Goal: Transaction & Acquisition: Purchase product/service

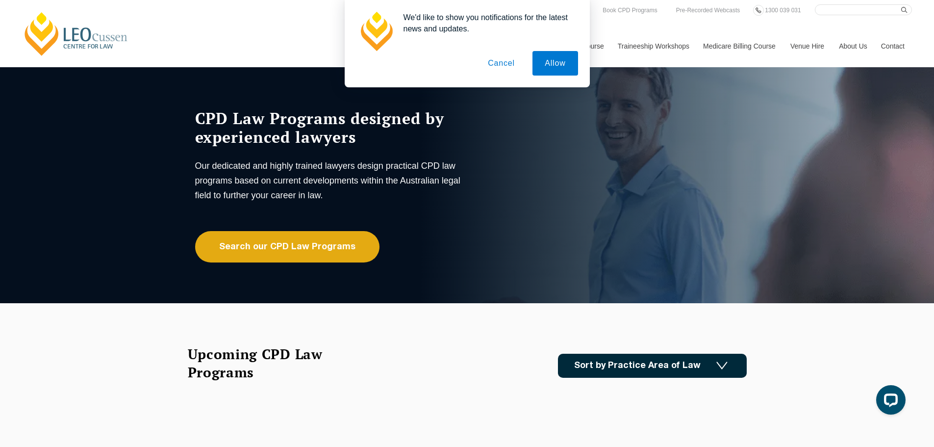
click at [499, 59] on button "Cancel" at bounding box center [502, 63] width 52 height 25
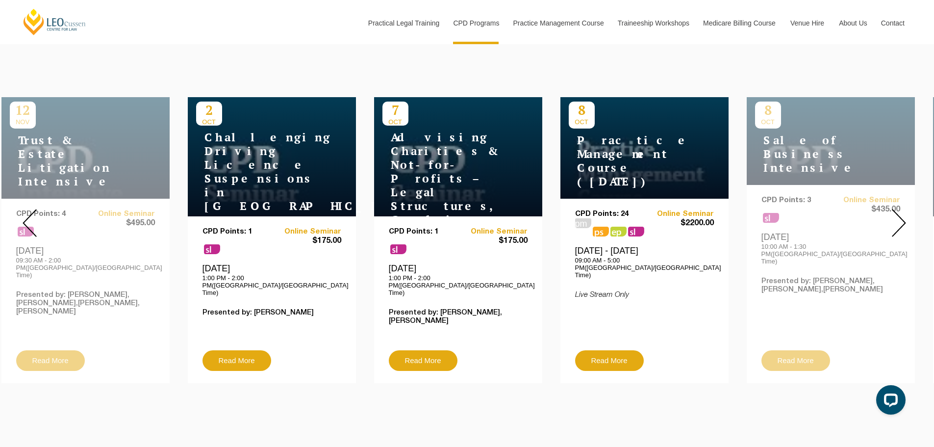
scroll to position [392, 0]
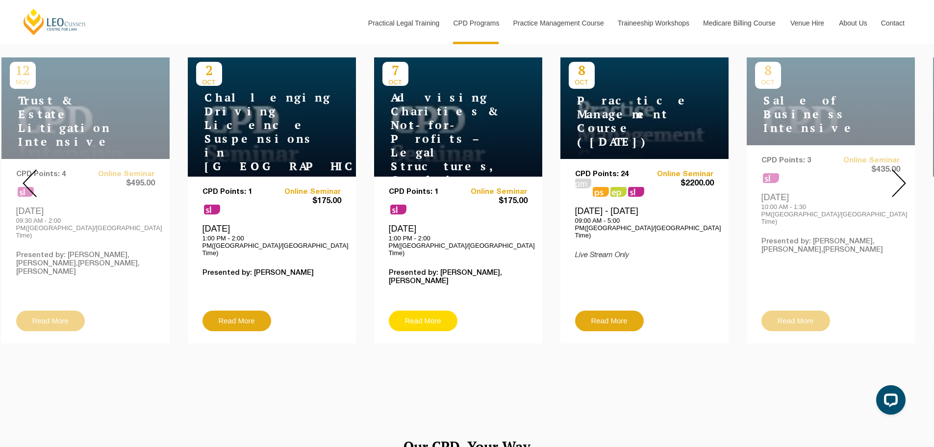
click at [431, 310] on link "Read More" at bounding box center [423, 320] width 69 height 21
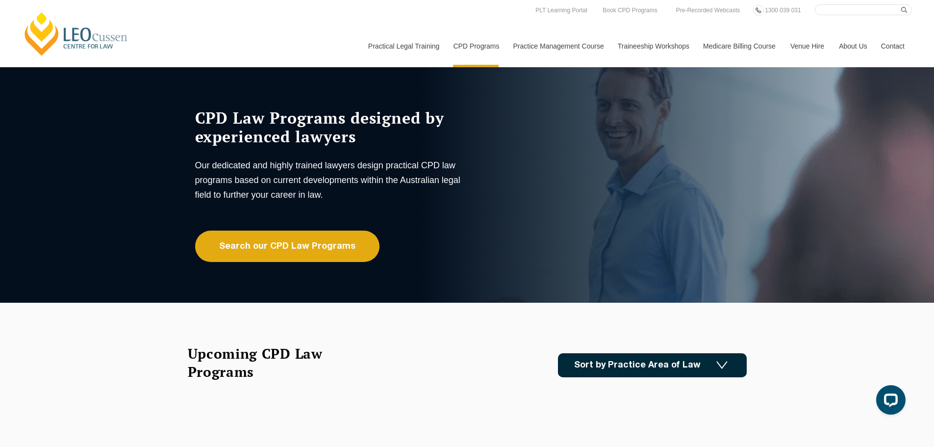
scroll to position [0, 0]
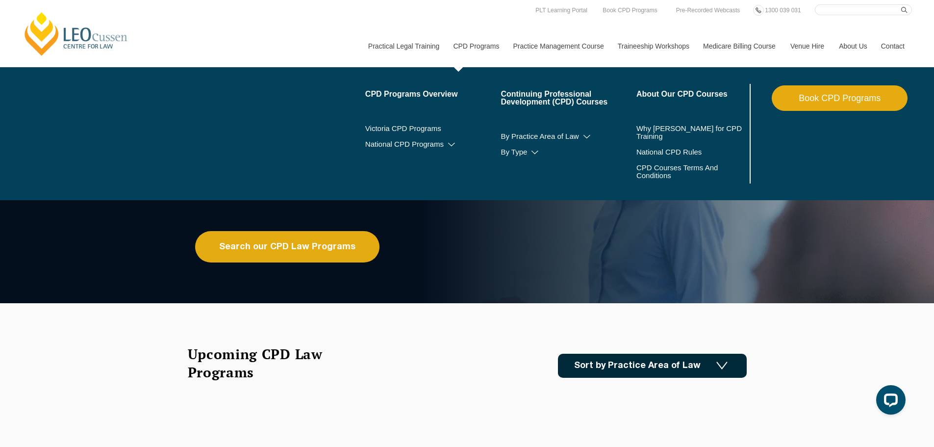
click at [464, 46] on link "CPD Programs" at bounding box center [476, 46] width 60 height 42
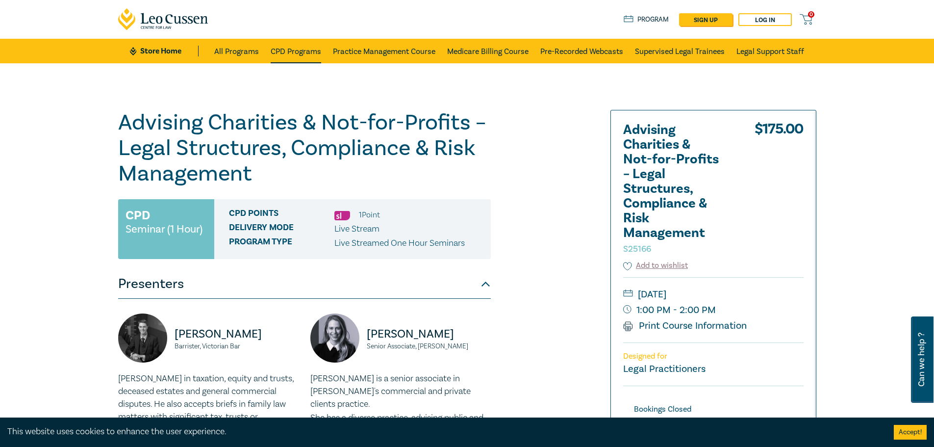
click at [290, 52] on link "CPD Programs" at bounding box center [296, 51] width 51 height 25
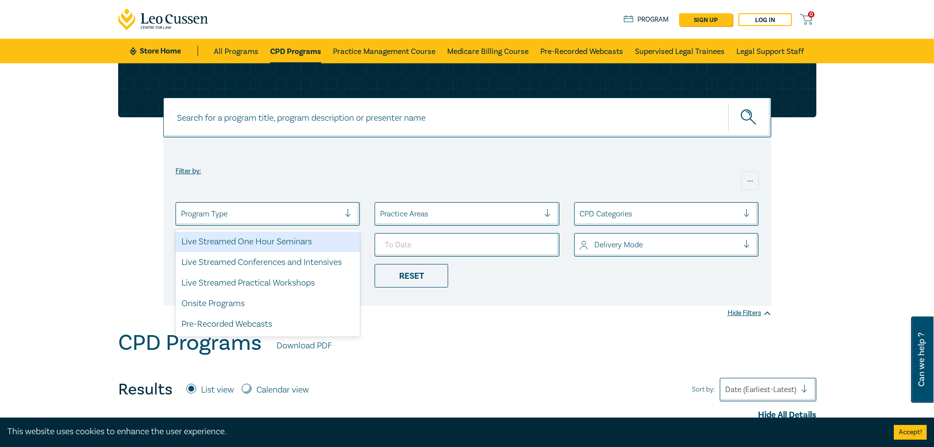
click at [292, 212] on div at bounding box center [260, 213] width 159 height 13
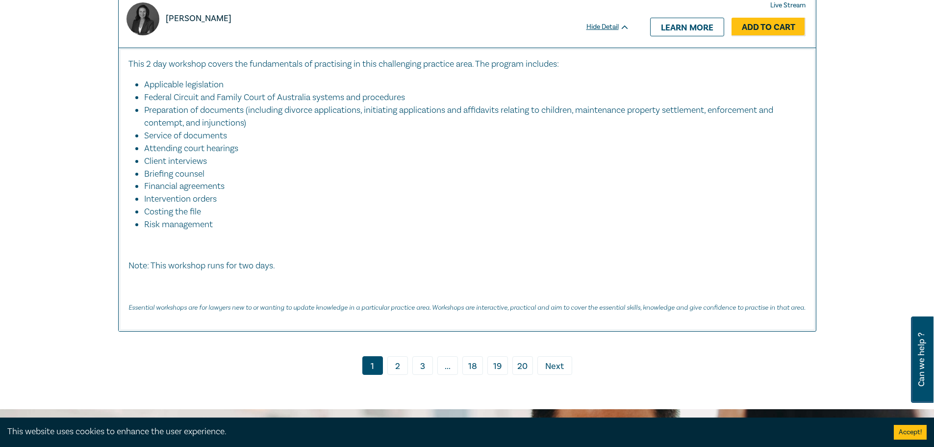
scroll to position [4366, 0]
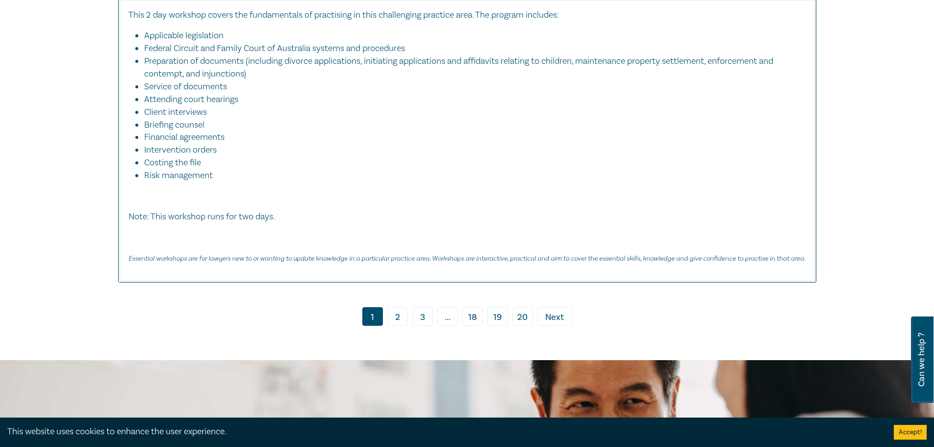
click at [394, 310] on link "2" at bounding box center [398, 316] width 21 height 19
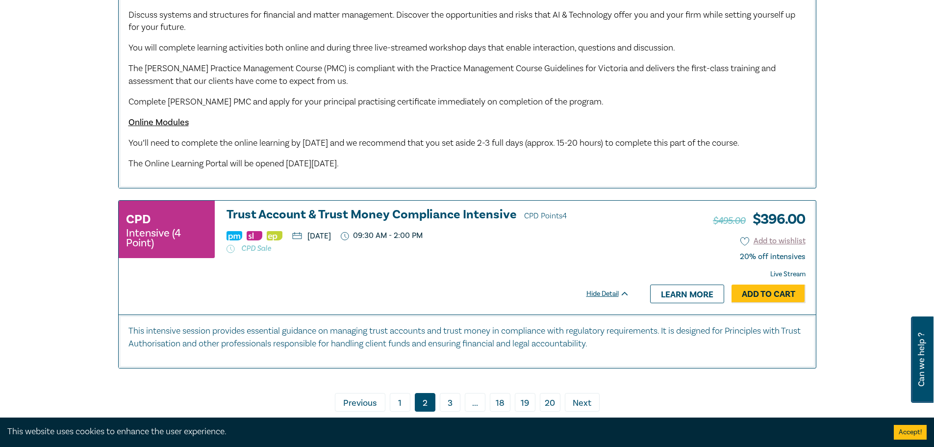
scroll to position [4807, 0]
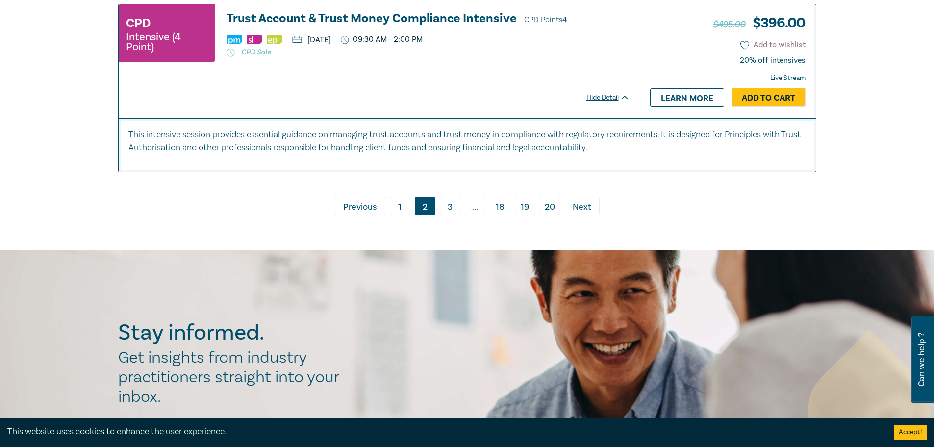
click at [451, 215] on link "3" at bounding box center [450, 206] width 21 height 19
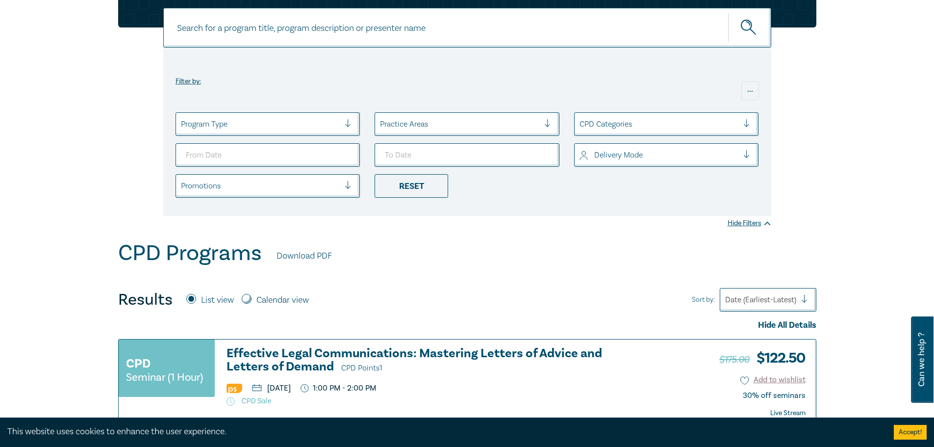
scroll to position [98, 0]
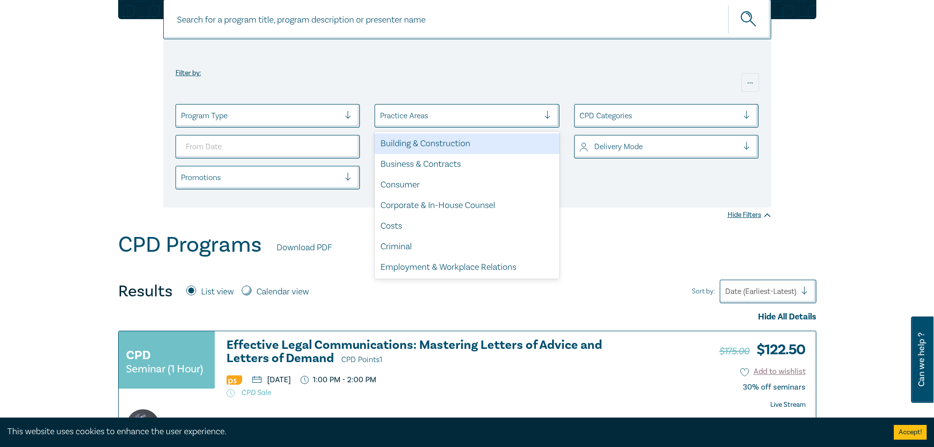
click at [453, 118] on div at bounding box center [459, 115] width 159 height 13
click at [453, 117] on div at bounding box center [459, 115] width 159 height 13
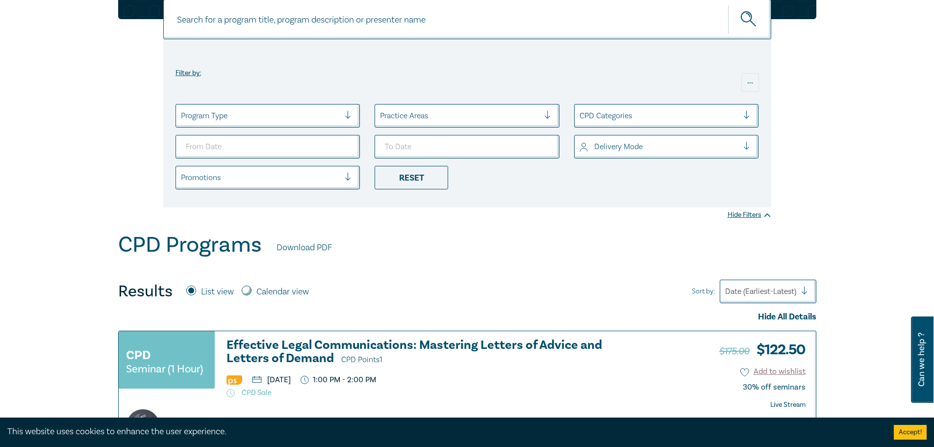
click at [457, 117] on div at bounding box center [459, 115] width 159 height 13
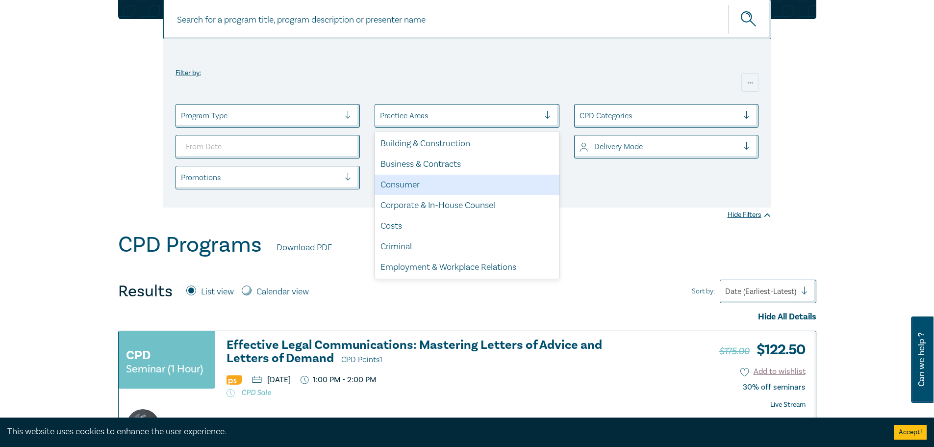
click at [429, 180] on div "Consumer" at bounding box center [467, 185] width 185 height 21
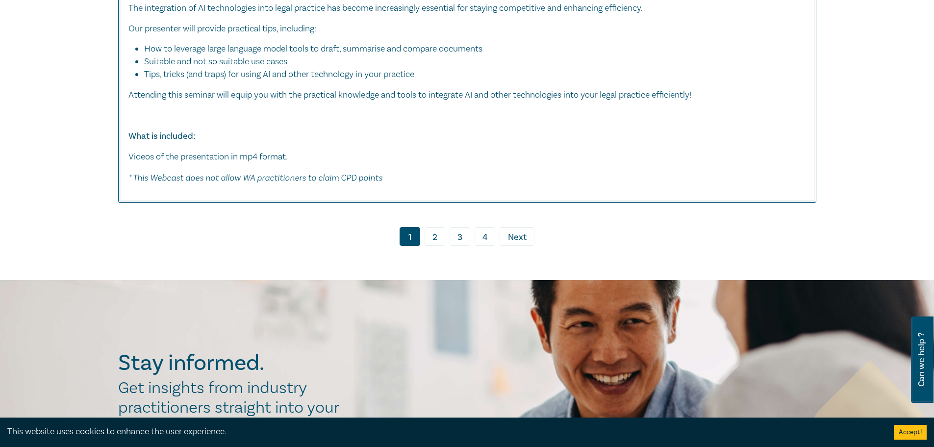
scroll to position [4709, 0]
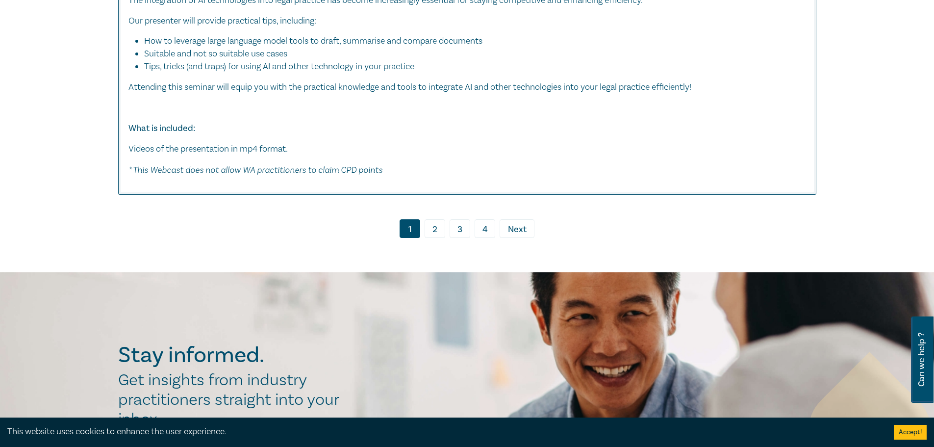
click at [428, 238] on link "2" at bounding box center [435, 228] width 21 height 19
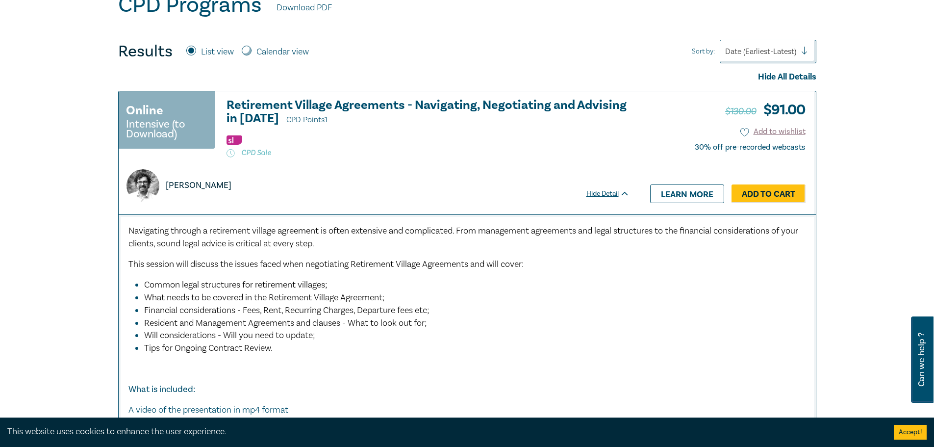
scroll to position [343, 0]
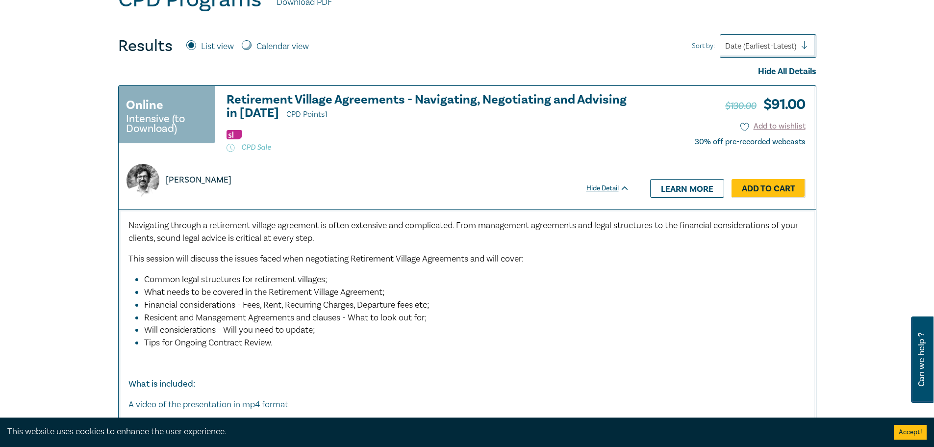
click at [608, 187] on div "Hide Detail" at bounding box center [614, 188] width 54 height 10
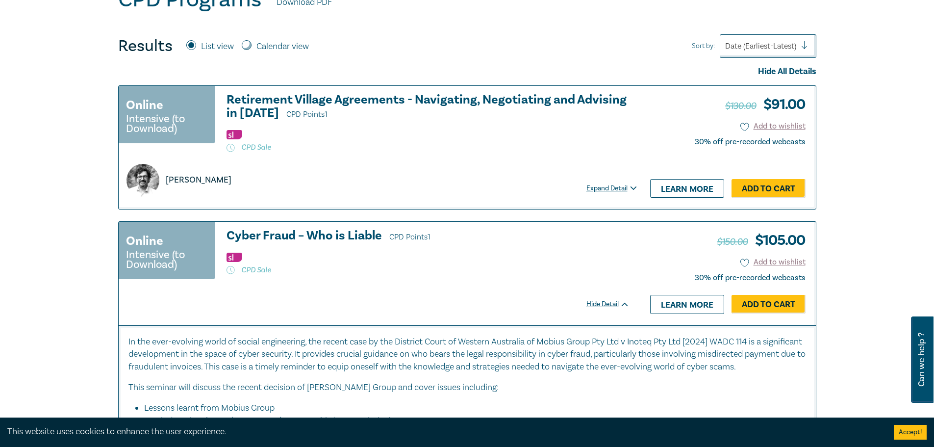
click at [608, 188] on div "Expand Detail" at bounding box center [614, 188] width 54 height 10
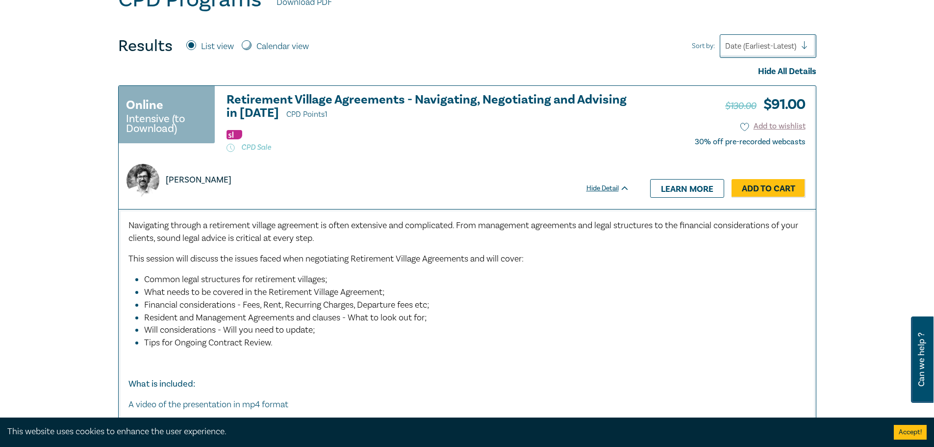
click at [695, 193] on link "Learn more" at bounding box center [687, 188] width 74 height 19
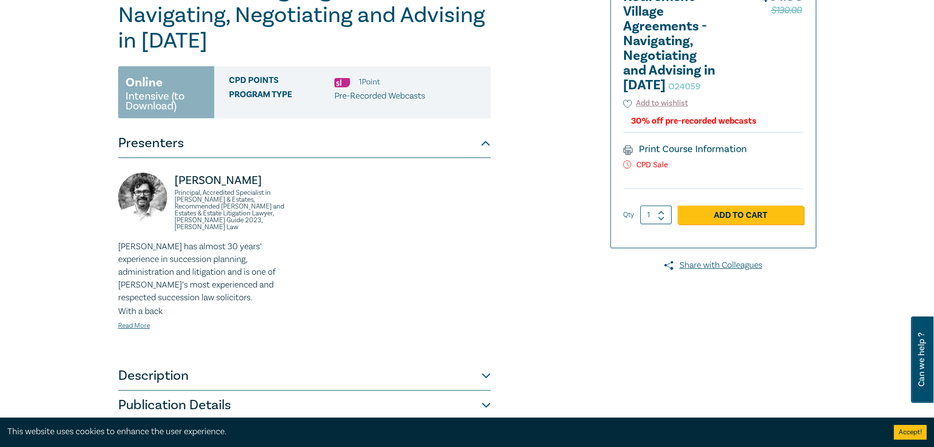
scroll to position [147, 0]
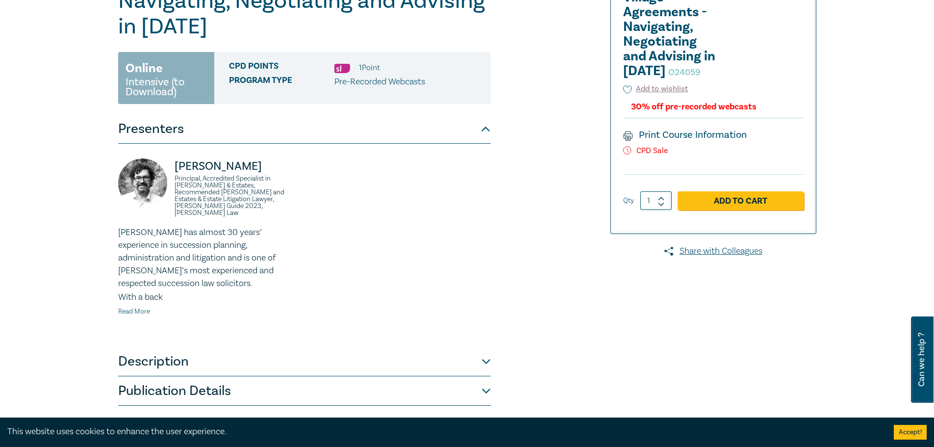
click at [138, 307] on link "Read More" at bounding box center [134, 311] width 32 height 9
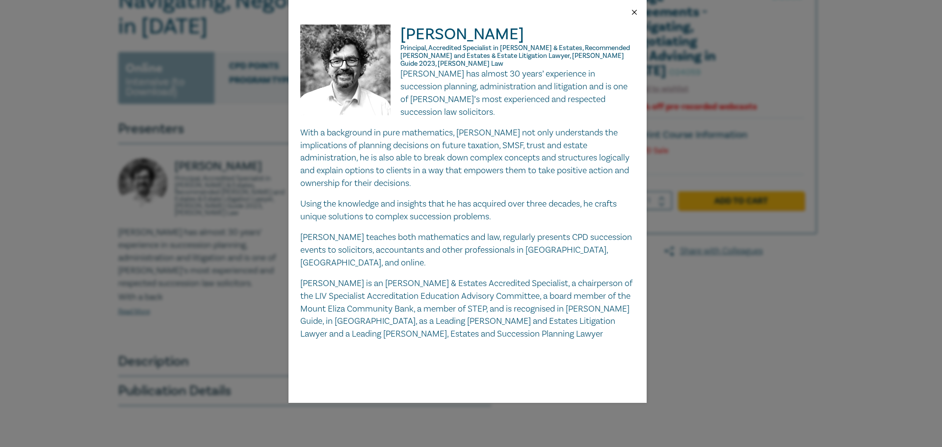
click at [630, 9] on button "Close" at bounding box center [634, 12] width 9 height 9
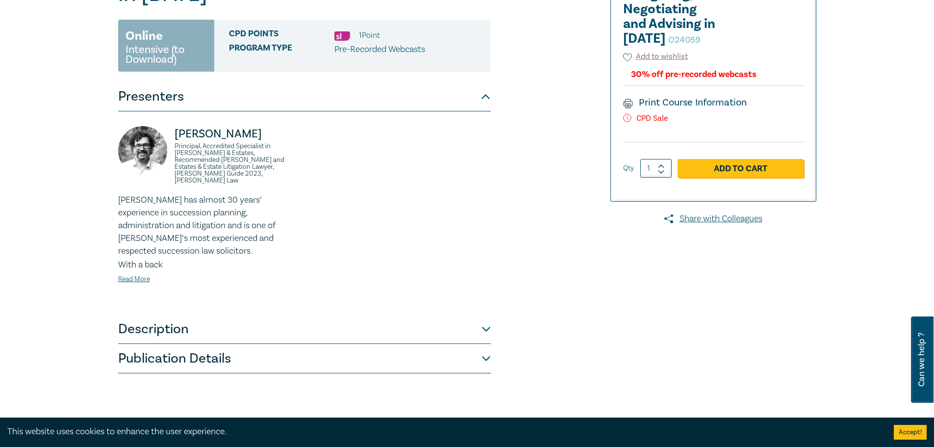
scroll to position [245, 0]
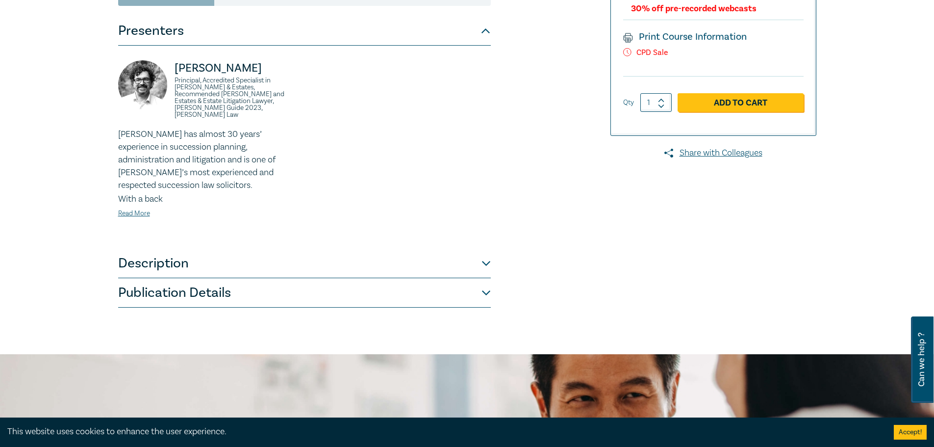
click at [199, 250] on button "Description" at bounding box center [304, 263] width 373 height 29
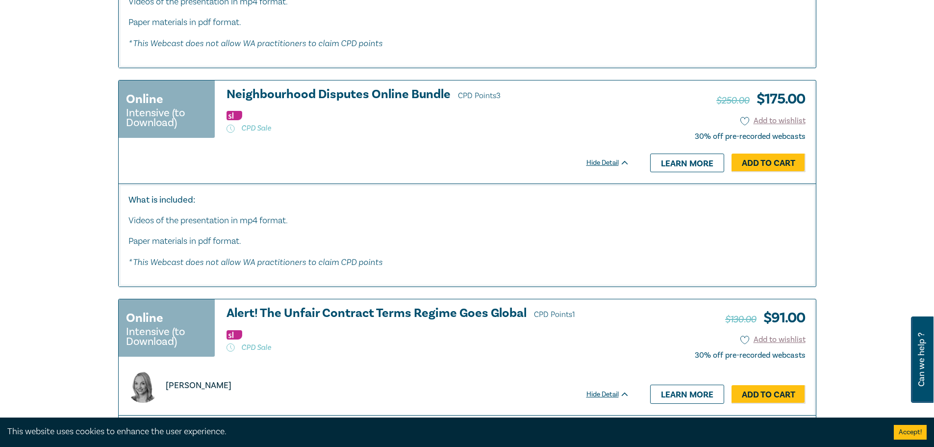
scroll to position [1177, 0]
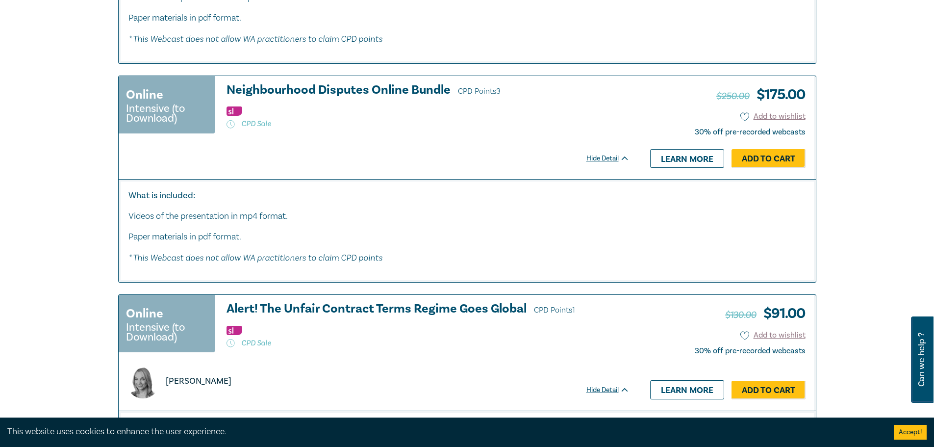
click at [662, 168] on link "Learn more" at bounding box center [687, 158] width 74 height 19
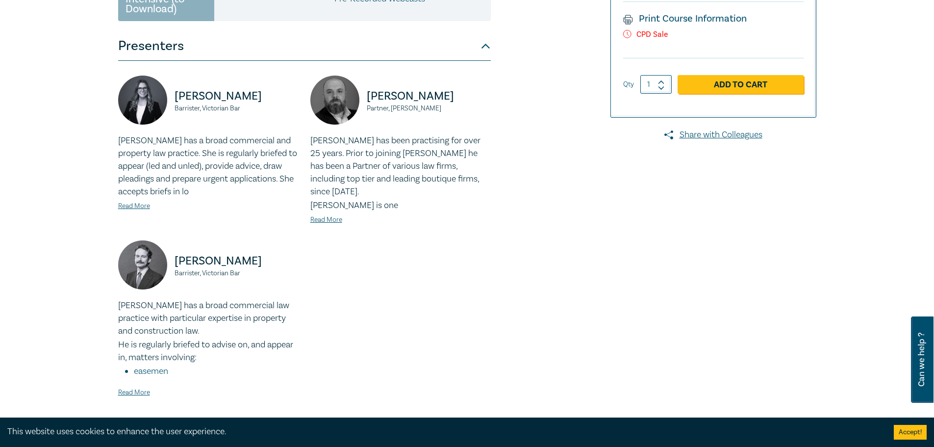
scroll to position [343, 0]
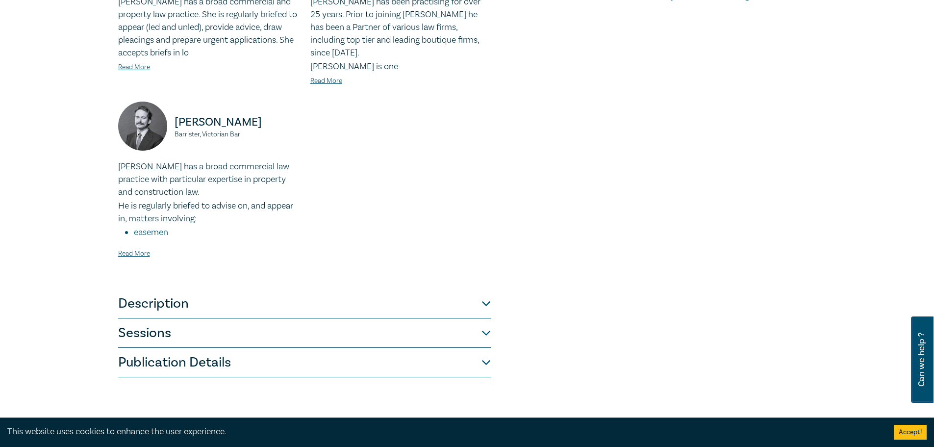
click at [308, 289] on button "Description" at bounding box center [304, 303] width 373 height 29
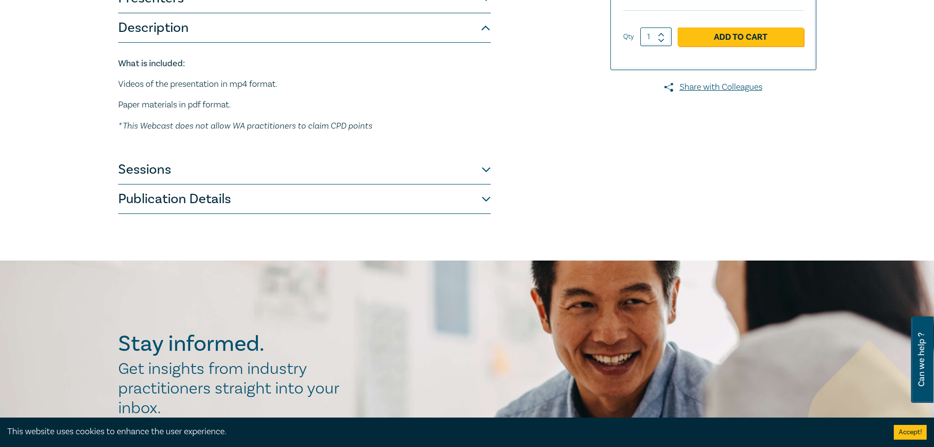
scroll to position [98, 0]
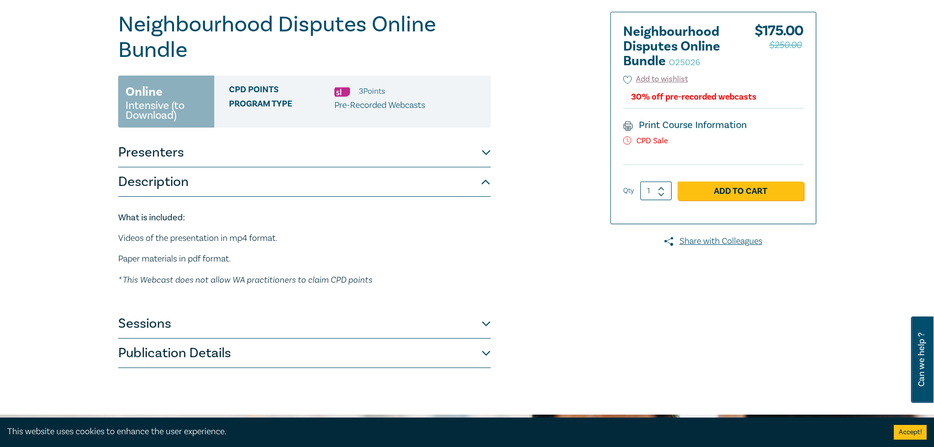
click at [317, 184] on button "Description" at bounding box center [304, 181] width 373 height 29
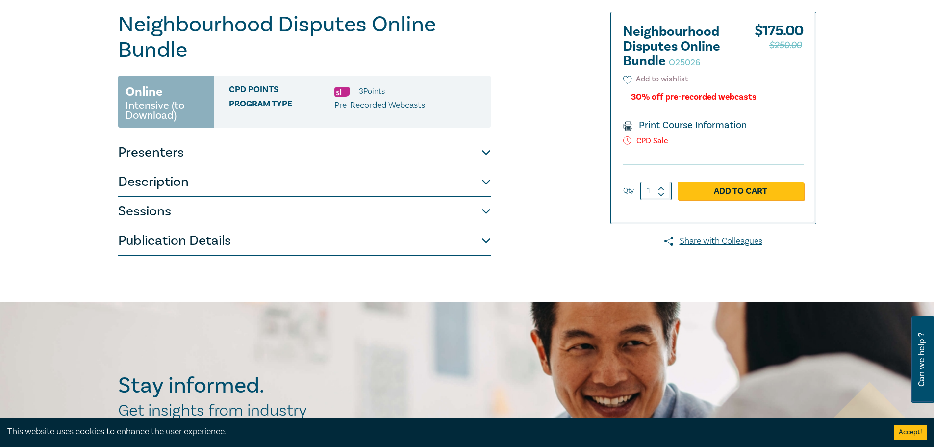
click at [316, 188] on button "Description" at bounding box center [304, 181] width 373 height 29
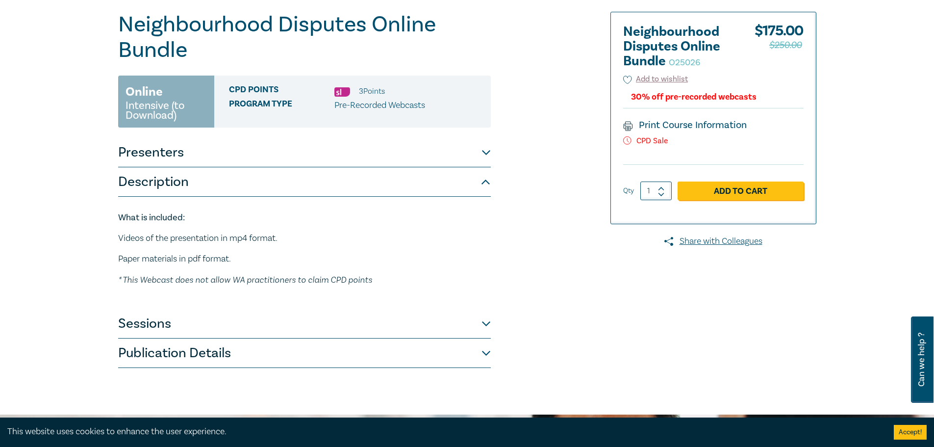
click at [310, 189] on button "Description" at bounding box center [304, 181] width 373 height 29
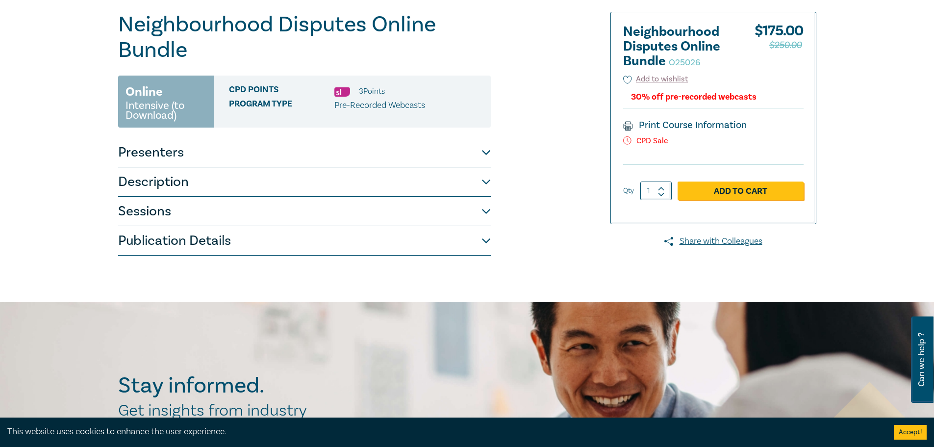
click at [327, 237] on button "Publication Details" at bounding box center [304, 240] width 373 height 29
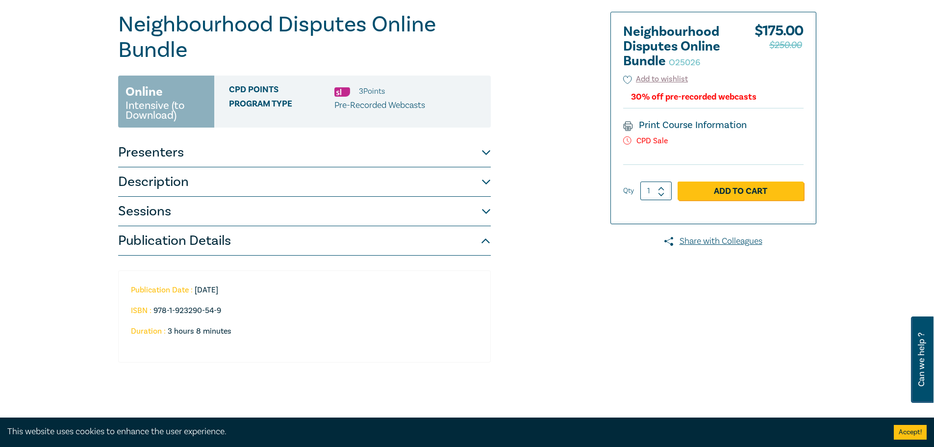
click at [324, 237] on button "Publication Details" at bounding box center [304, 240] width 373 height 29
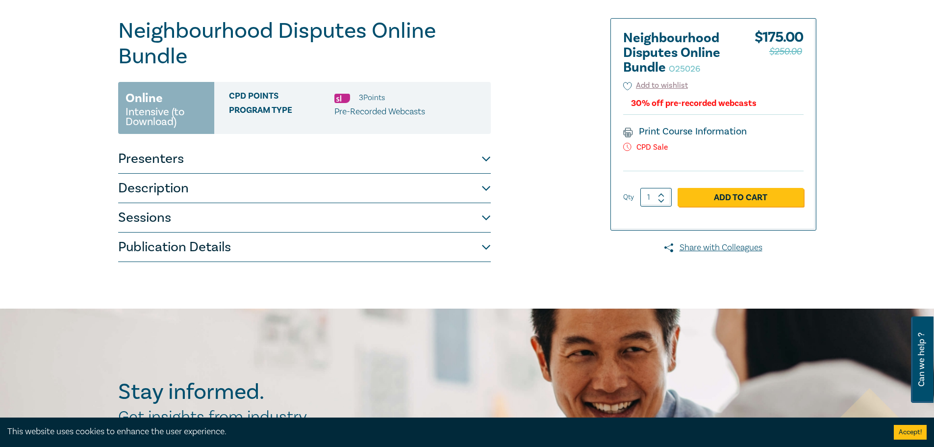
scroll to position [0, 0]
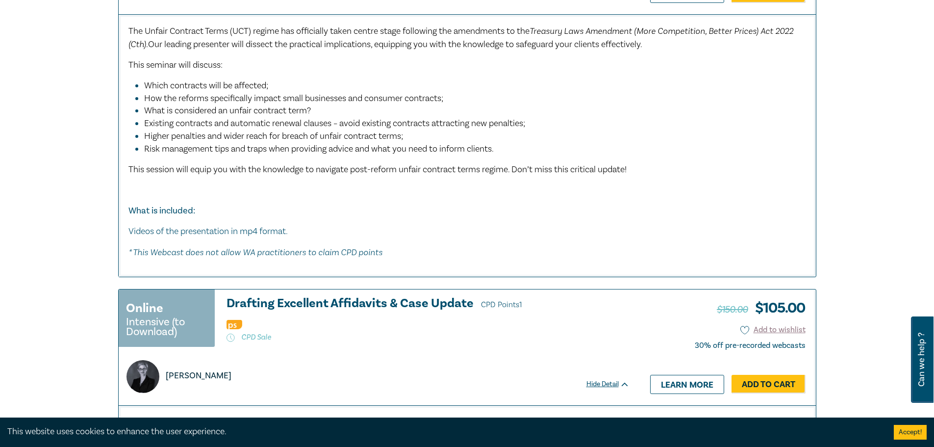
scroll to position [4708, 0]
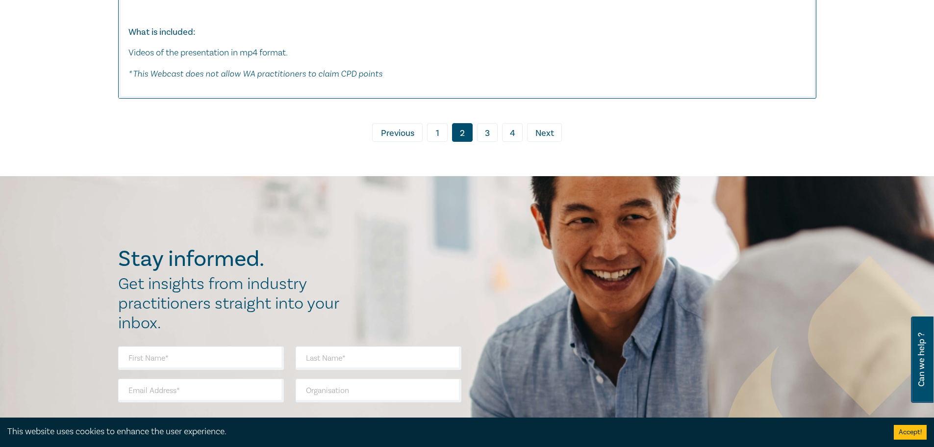
click at [488, 123] on link "3" at bounding box center [487, 132] width 21 height 19
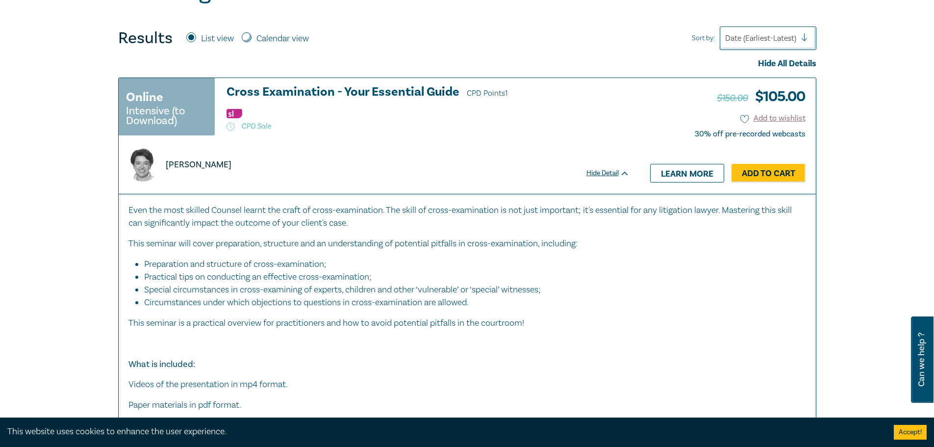
scroll to position [294, 0]
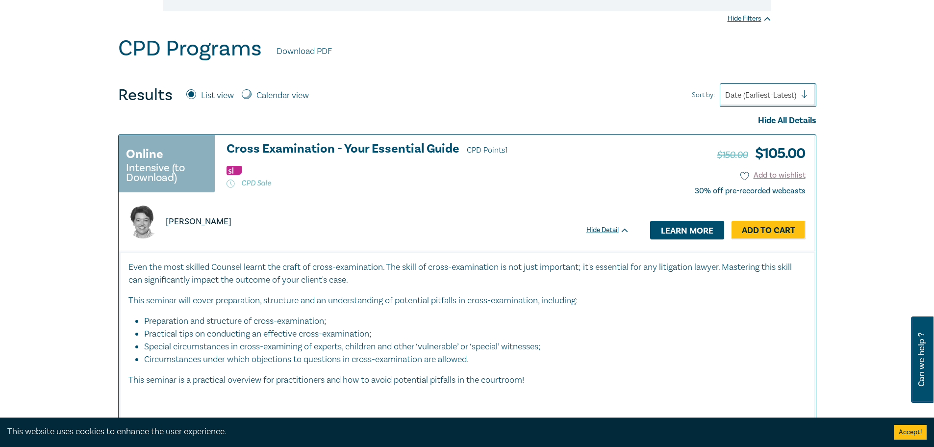
click at [668, 231] on link "Learn more" at bounding box center [687, 230] width 74 height 19
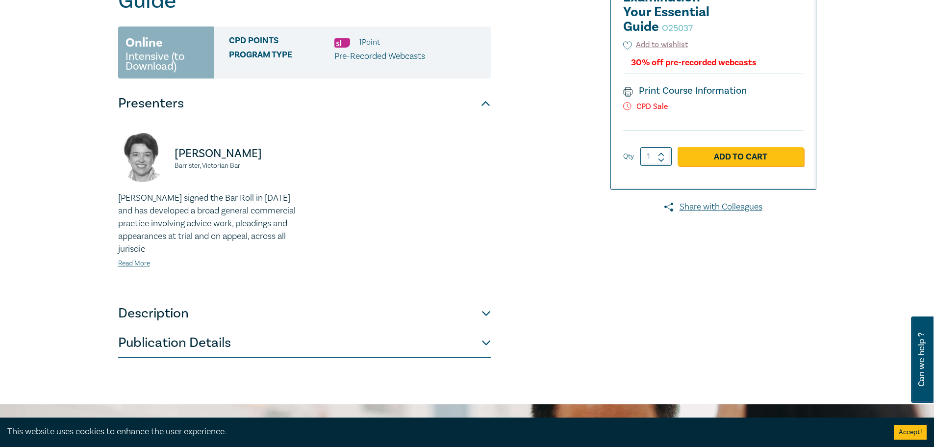
scroll to position [245, 0]
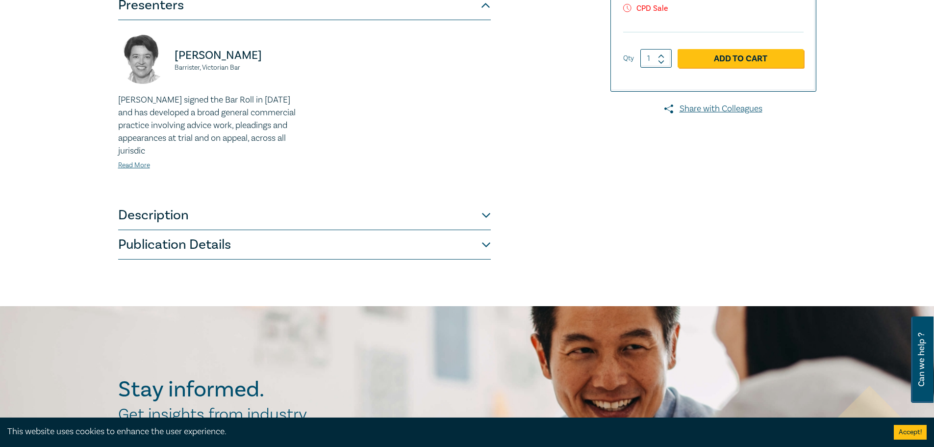
click at [263, 242] on button "Publication Details" at bounding box center [304, 244] width 373 height 29
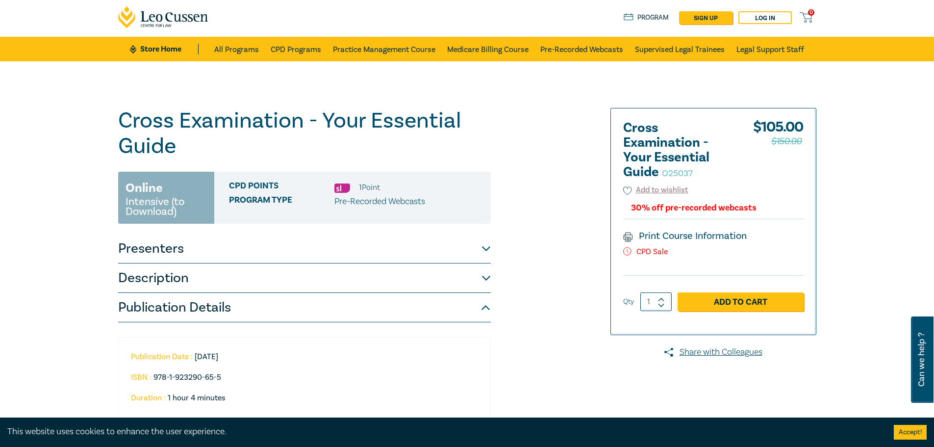
scroll to position [0, 0]
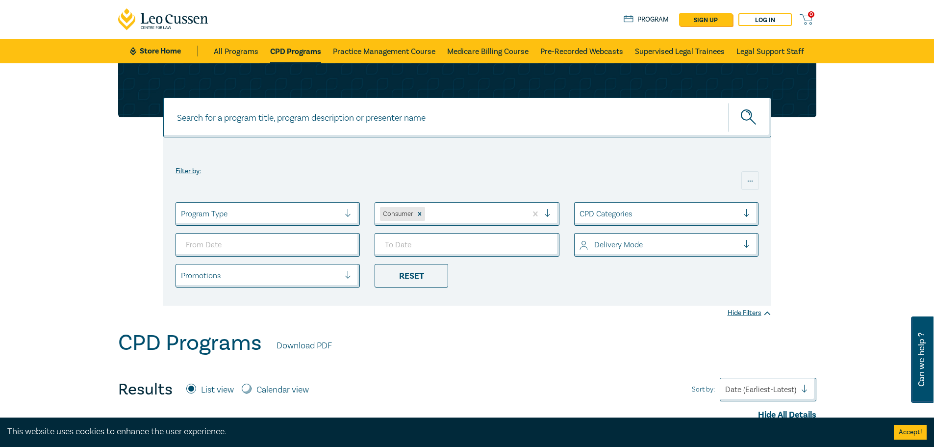
click at [395, 117] on input at bounding box center [467, 118] width 608 height 40
type input "cross examin"
click at [728, 103] on button "submit" at bounding box center [749, 118] width 43 height 30
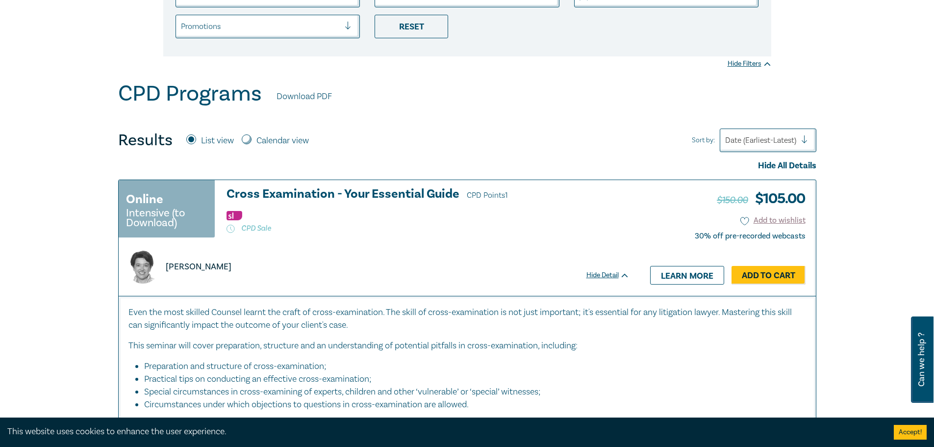
scroll to position [245, 0]
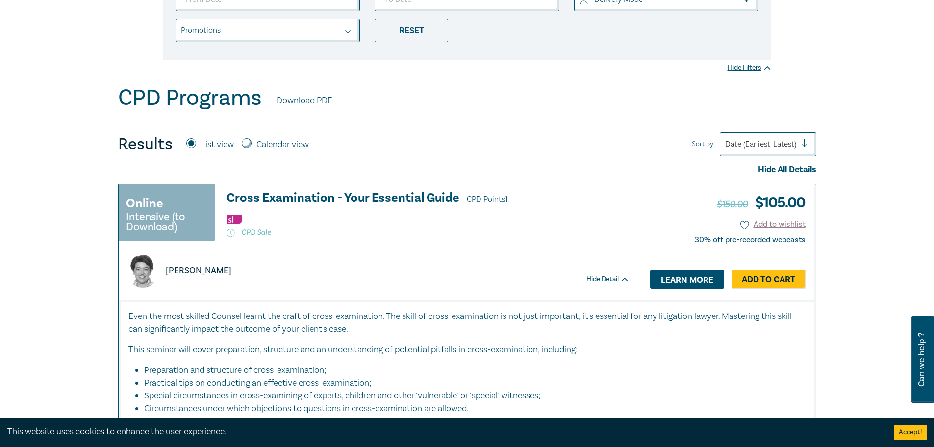
click at [688, 281] on link "Learn more" at bounding box center [687, 279] width 74 height 19
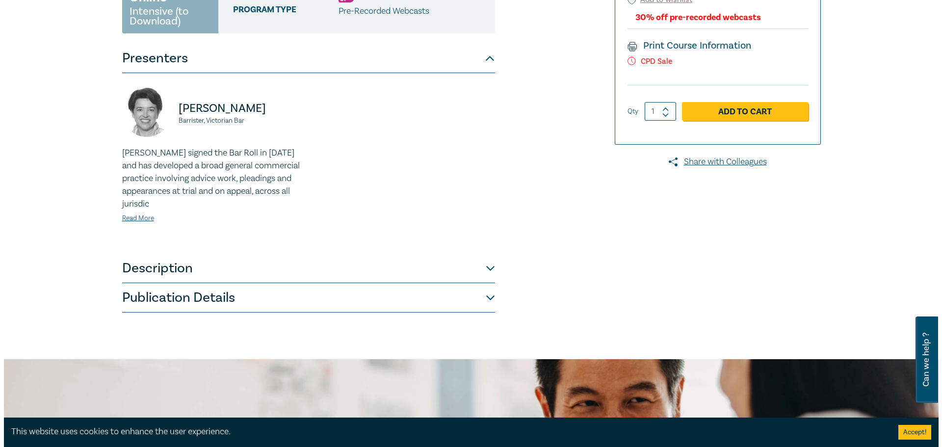
scroll to position [196, 0]
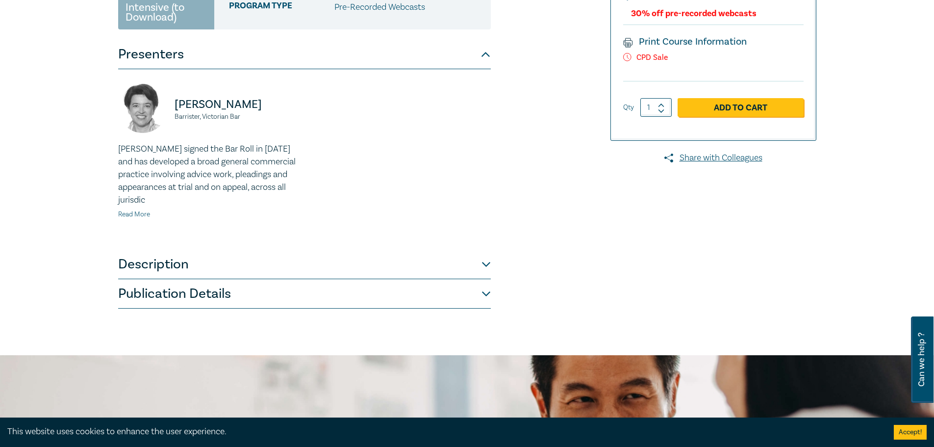
click at [128, 212] on link "Read More" at bounding box center [134, 214] width 32 height 9
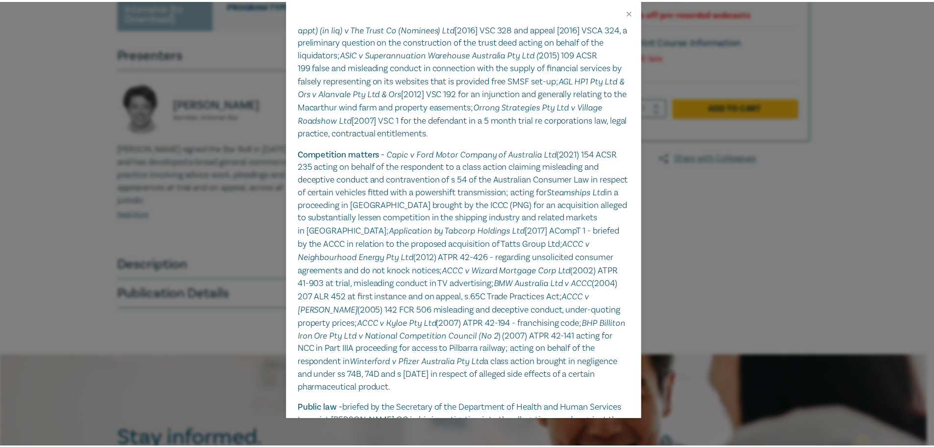
scroll to position [296, 0]
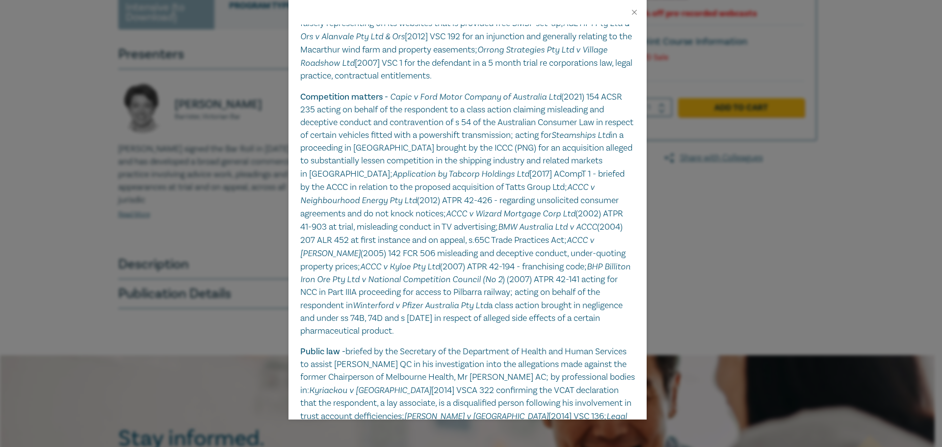
click at [141, 199] on div "Kate Anderson Barrister, Victorian Bar Kate Anderson signed the Bar Roll in Nov…" at bounding box center [471, 223] width 942 height 447
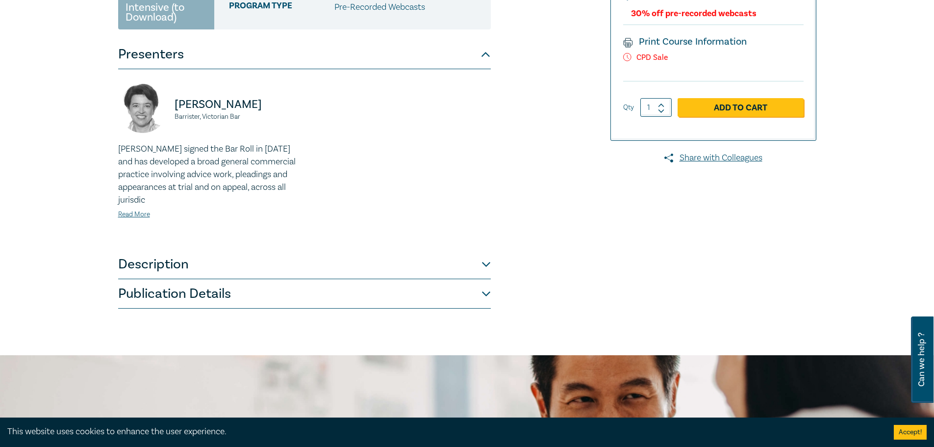
click at [314, 297] on button "Publication Details" at bounding box center [304, 293] width 373 height 29
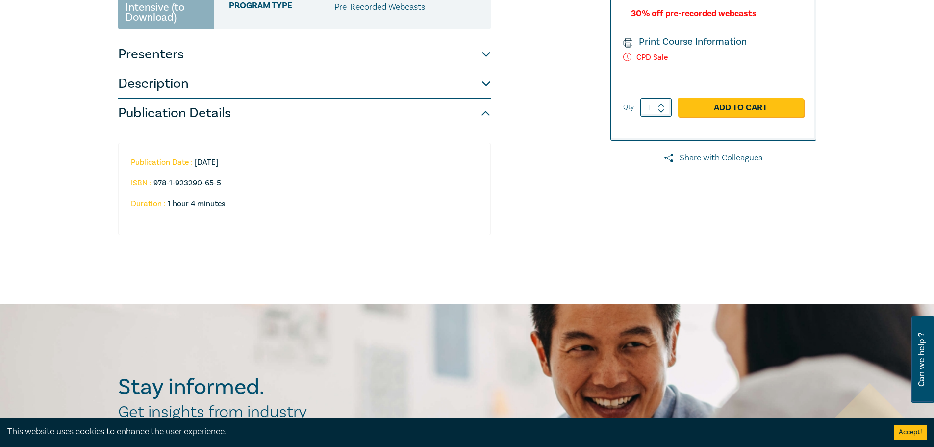
click at [304, 114] on button "Publication Details" at bounding box center [304, 113] width 373 height 29
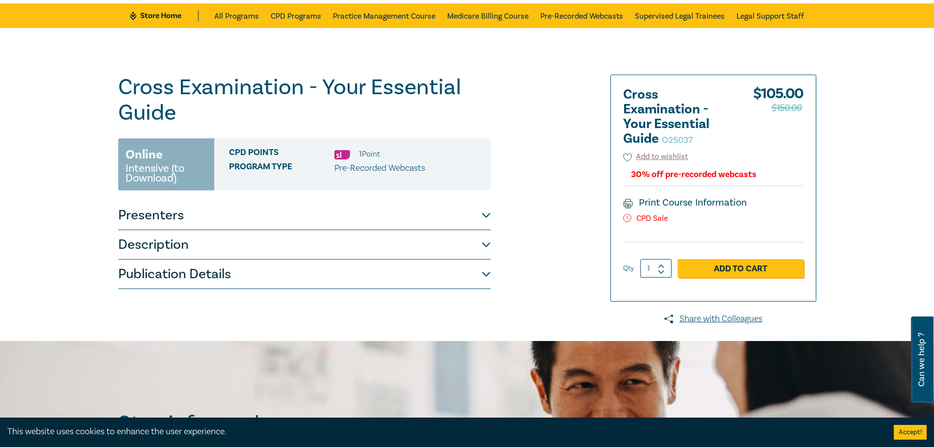
scroll to position [0, 0]
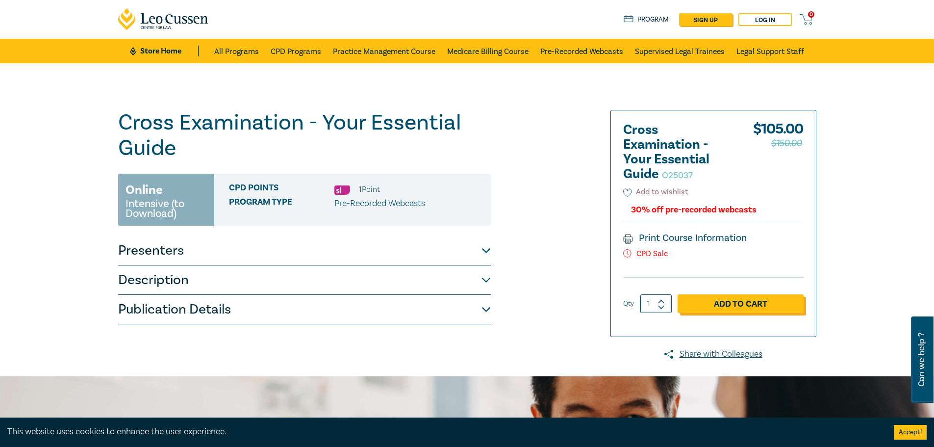
click at [716, 308] on link "Add to Cart" at bounding box center [741, 303] width 126 height 19
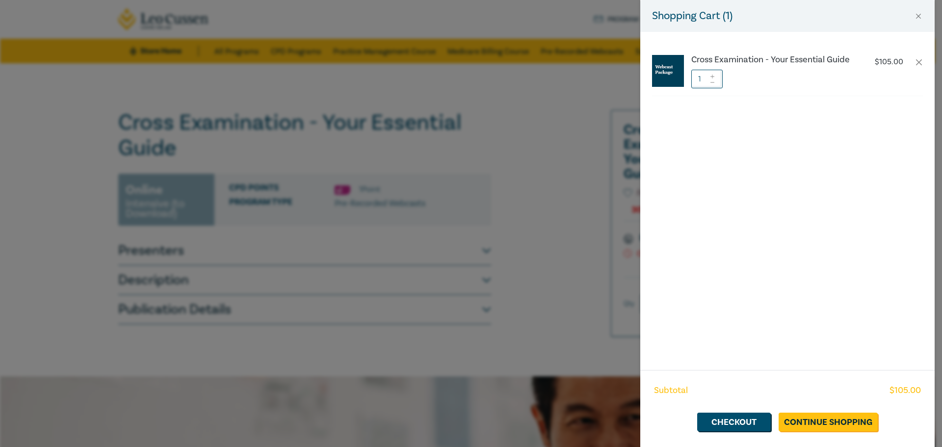
click at [559, 121] on div "Shopping Cart ( 1 ) Cross Examination - Your Essential Guide $ 105.00 1 Subtota…" at bounding box center [471, 223] width 942 height 447
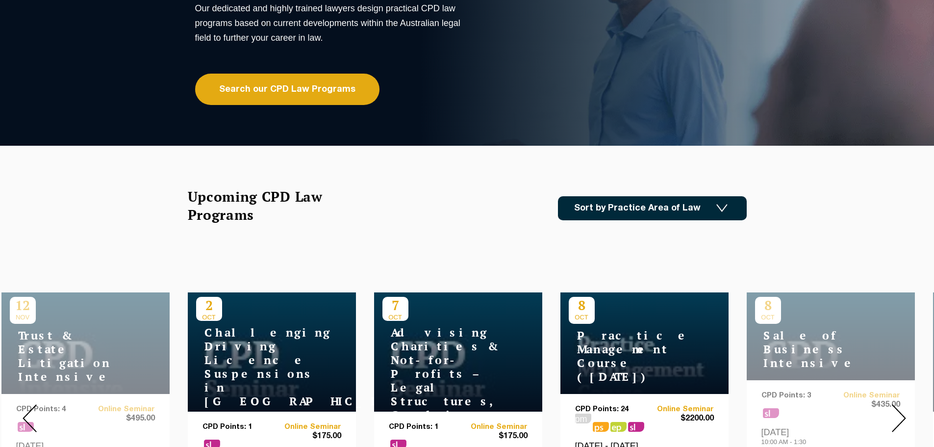
scroll to position [49, 0]
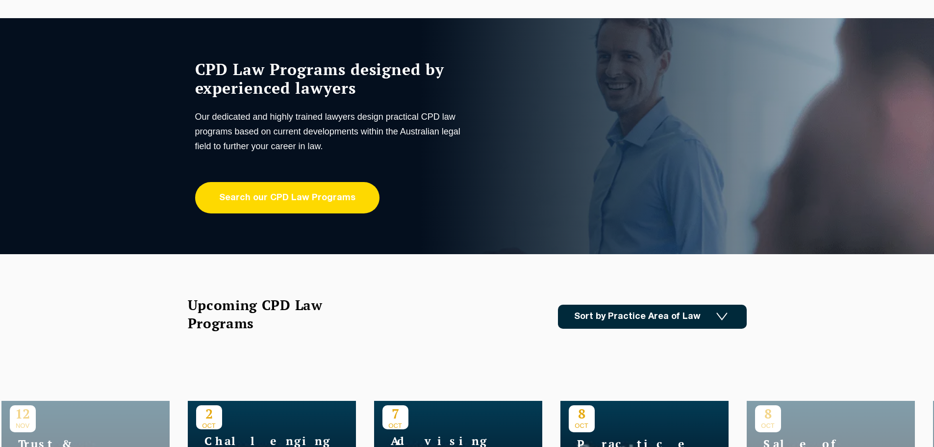
click at [305, 202] on link "Search our CPD Law Programs" at bounding box center [287, 197] width 184 height 31
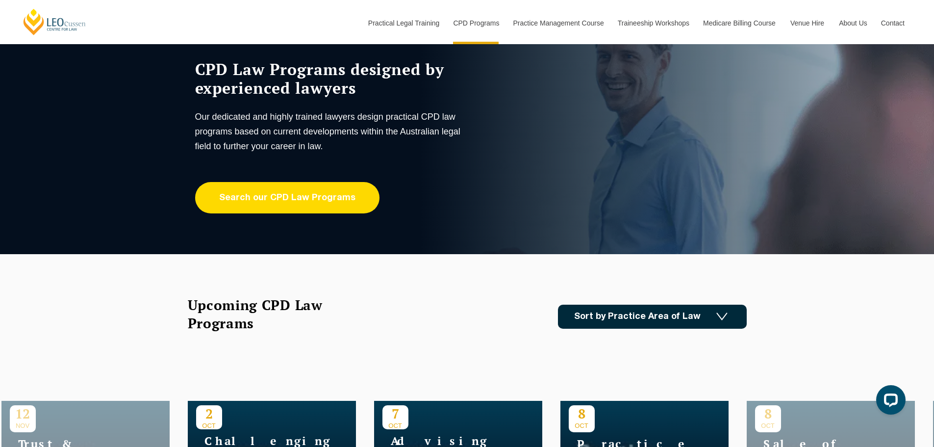
scroll to position [0, 0]
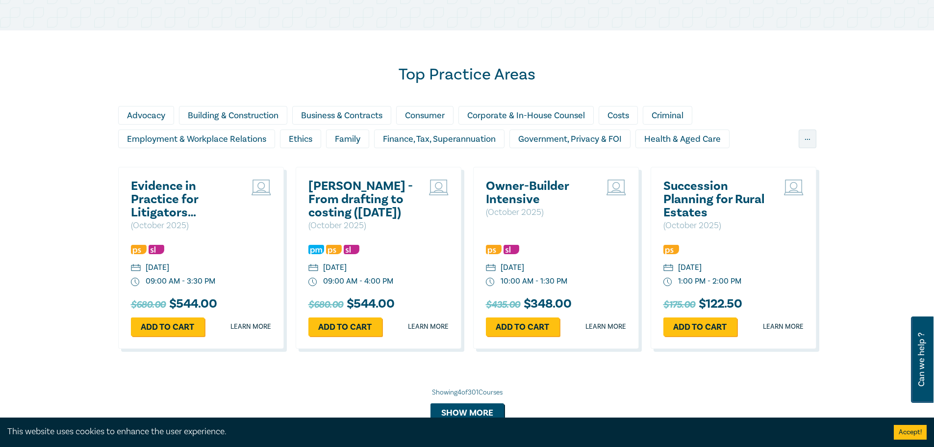
scroll to position [589, 0]
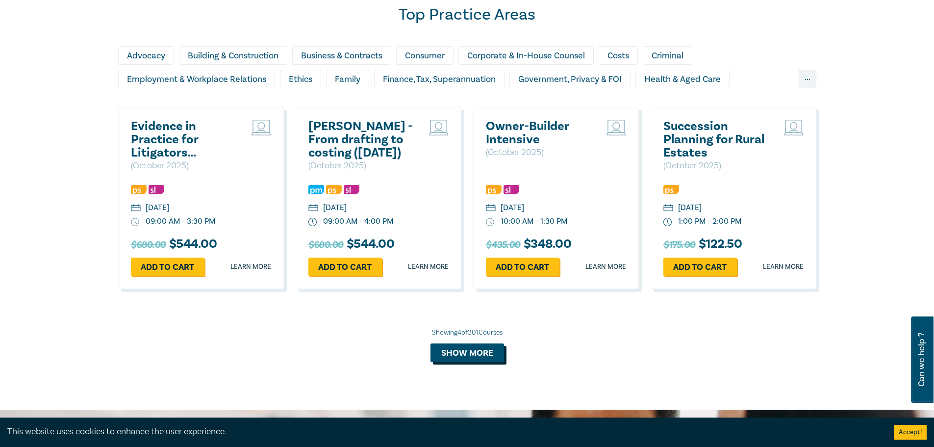
click at [492, 354] on button "Show more" at bounding box center [468, 352] width 74 height 19
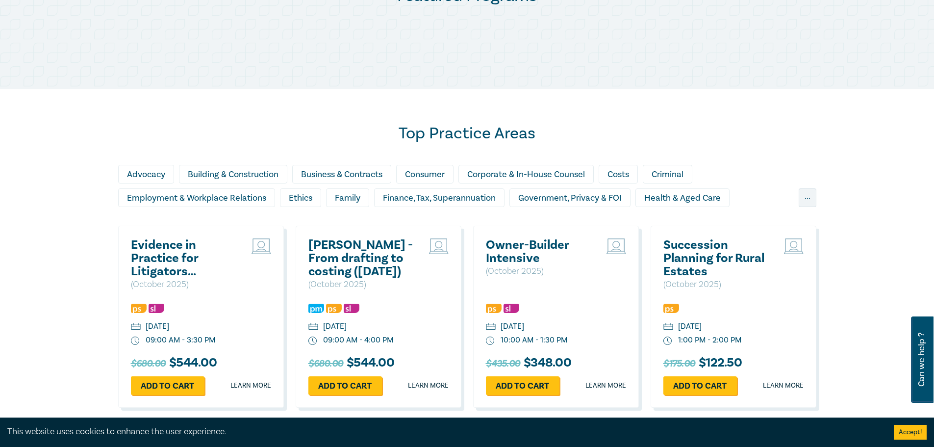
scroll to position [441, 0]
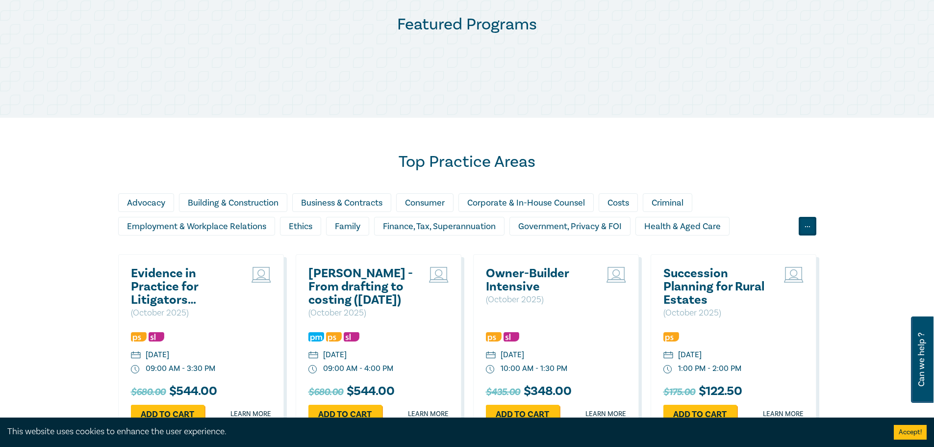
click at [807, 226] on div "..." at bounding box center [808, 226] width 18 height 19
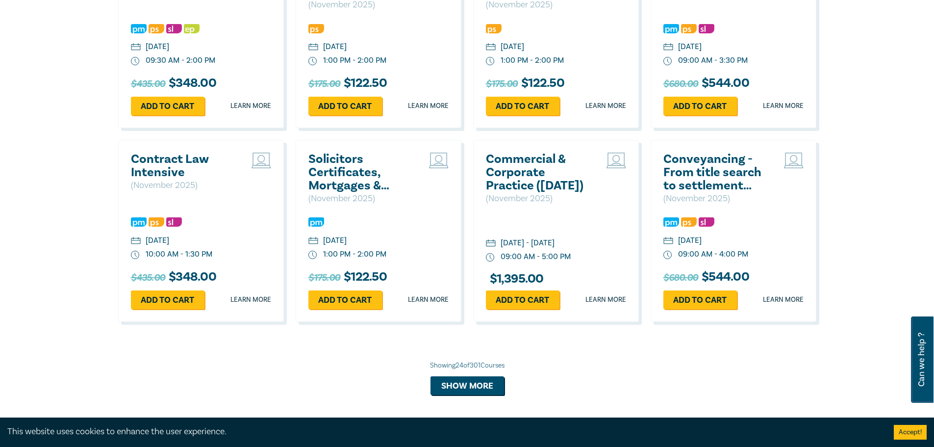
scroll to position [1619, 0]
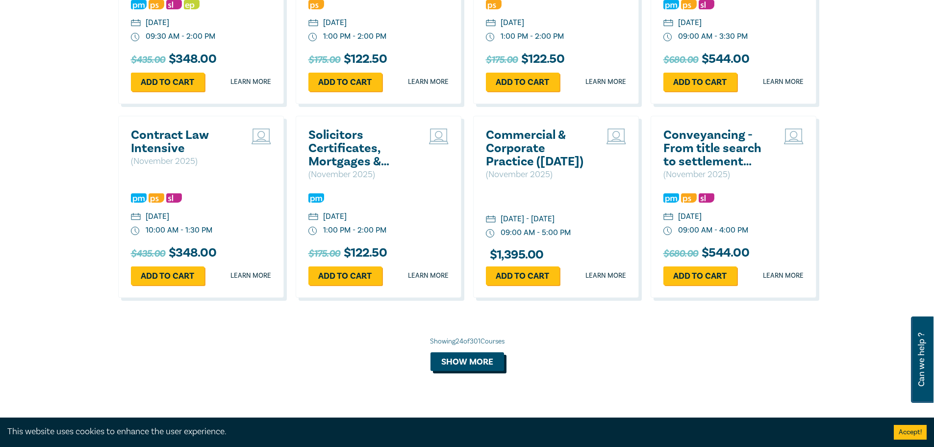
click at [476, 352] on button "Show more" at bounding box center [468, 361] width 74 height 19
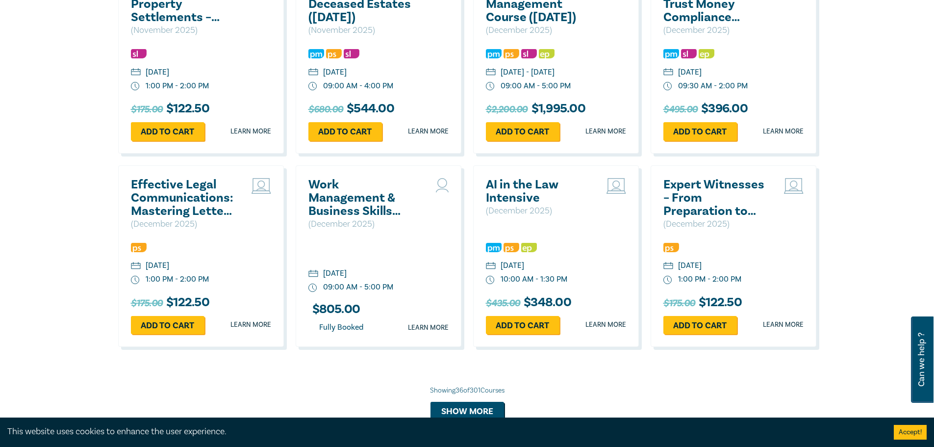
scroll to position [2158, 0]
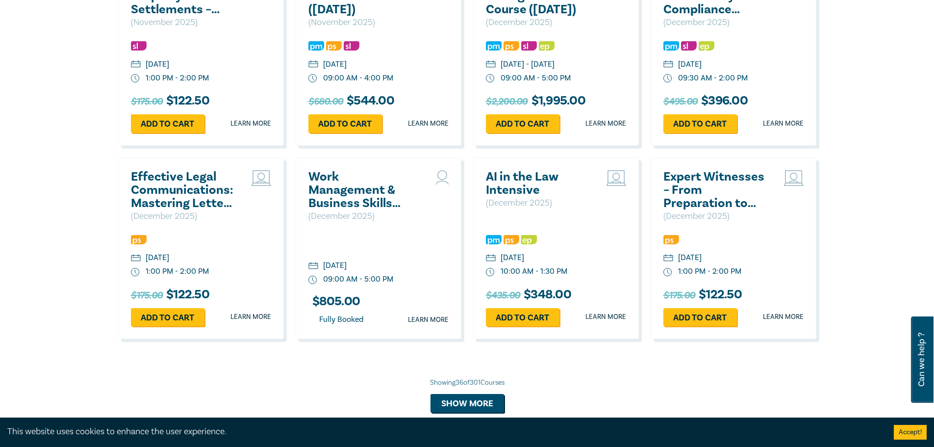
click at [177, 181] on h2 "Effective Legal Communications: Mastering Letters of Advice and Letters of Dema…" at bounding box center [183, 190] width 105 height 40
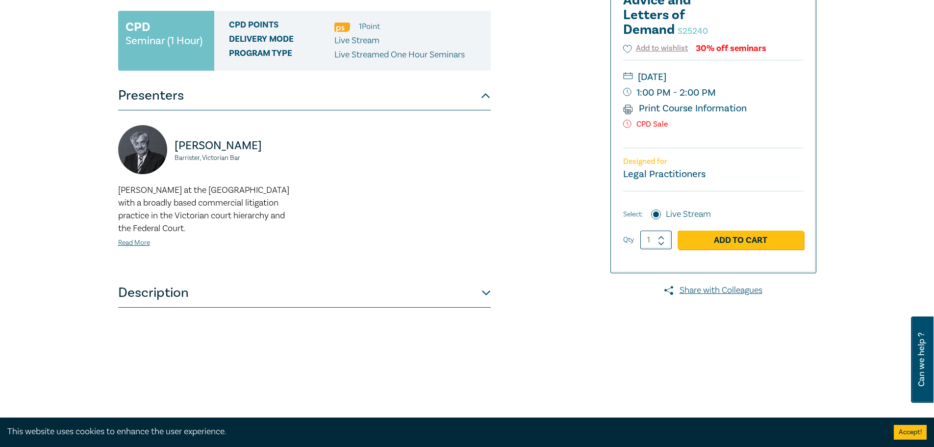
scroll to position [196, 0]
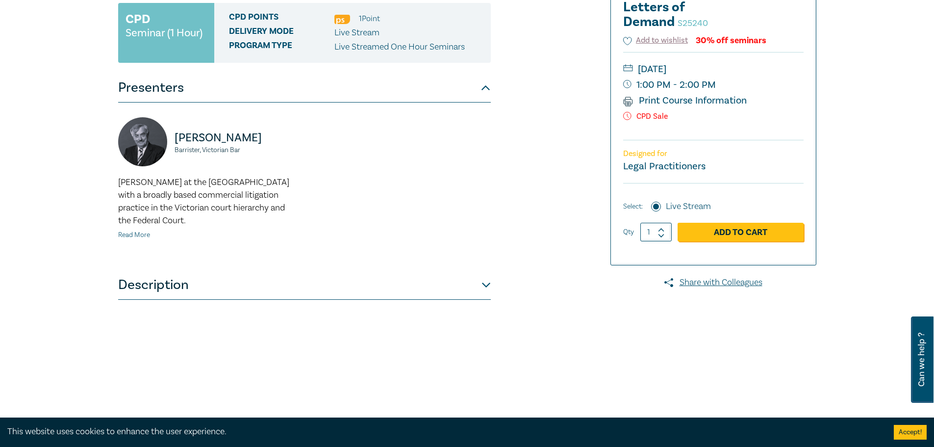
click at [128, 231] on link "Read More" at bounding box center [134, 235] width 32 height 9
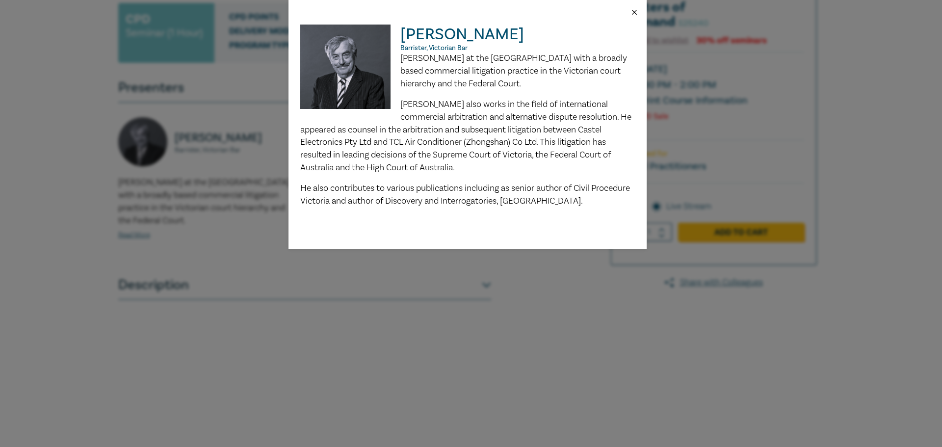
click at [637, 13] on button "Close" at bounding box center [634, 12] width 9 height 9
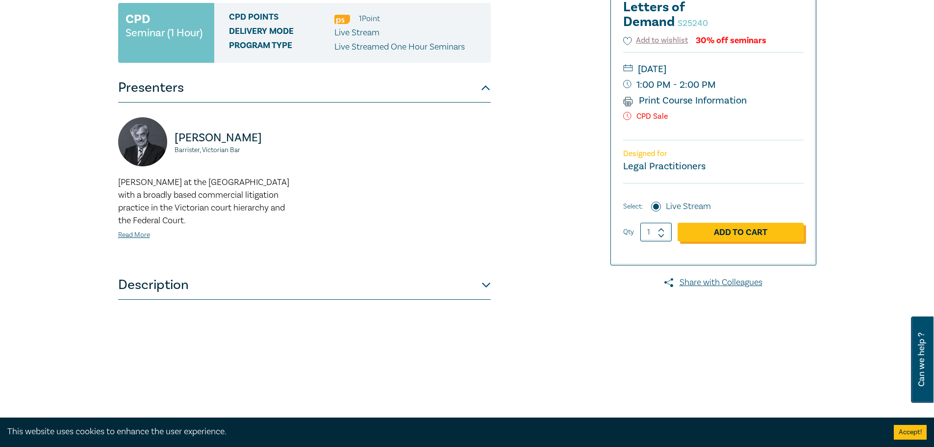
click at [754, 237] on link "Add to Cart" at bounding box center [741, 232] width 126 height 19
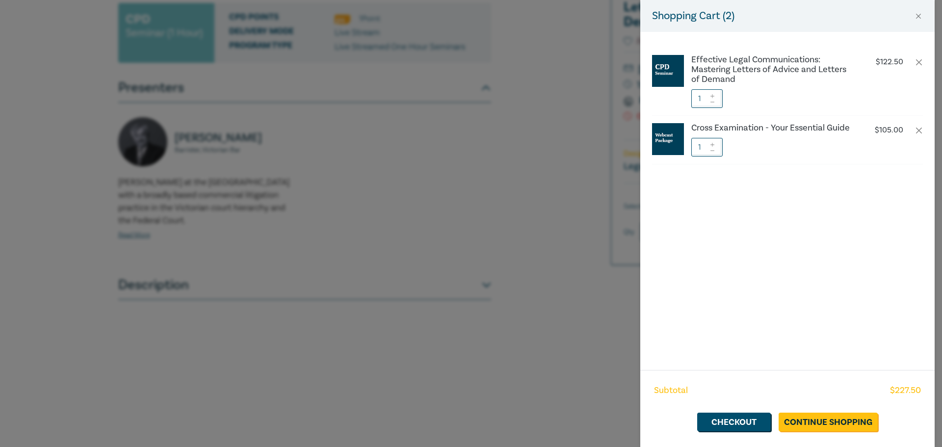
click at [455, 104] on div "Shopping Cart ( 2 ) Effective Legal Communications: Mastering Letters of Advice…" at bounding box center [471, 223] width 942 height 447
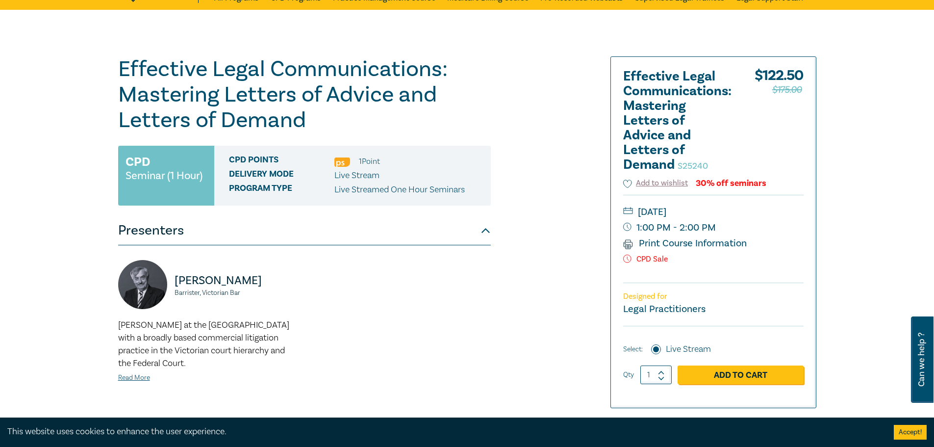
scroll to position [49, 0]
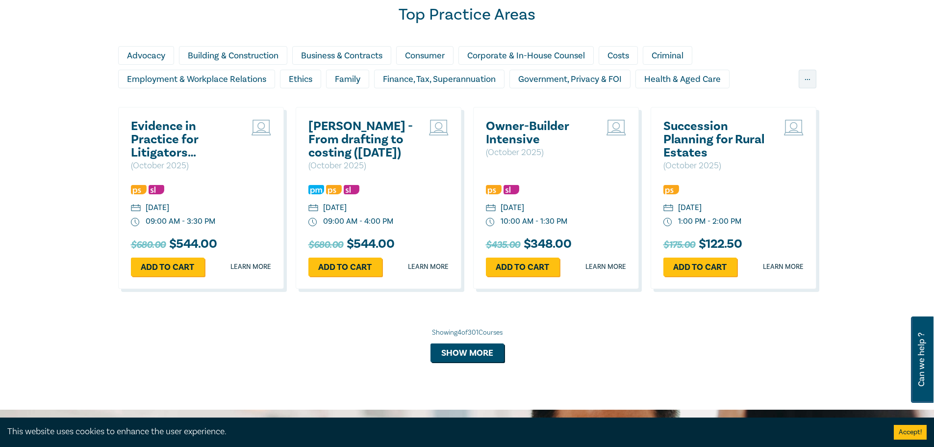
scroll to position [587, 0]
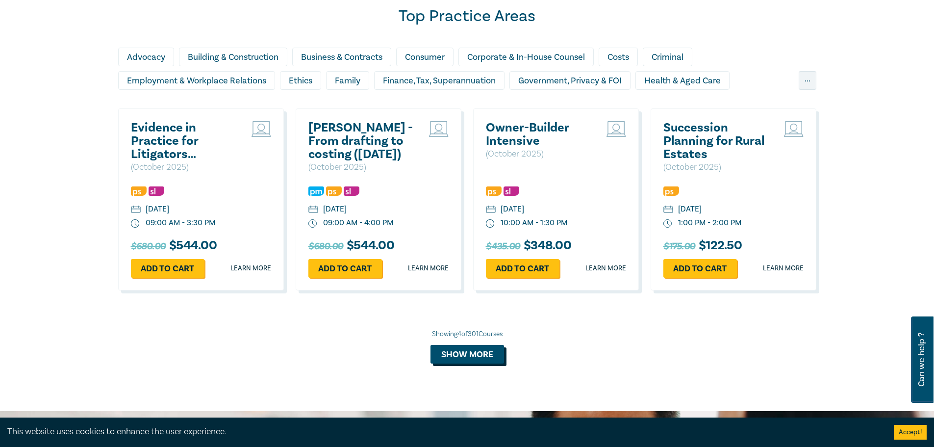
click at [456, 359] on button "Show more" at bounding box center [468, 354] width 74 height 19
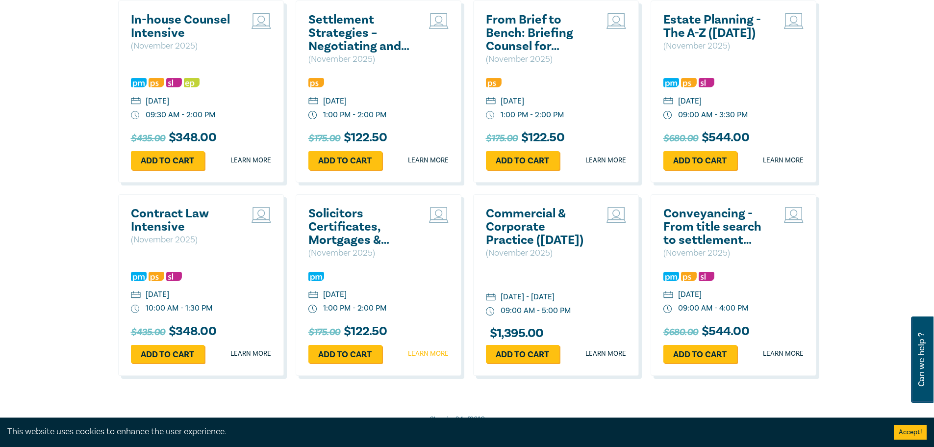
scroll to position [1715, 0]
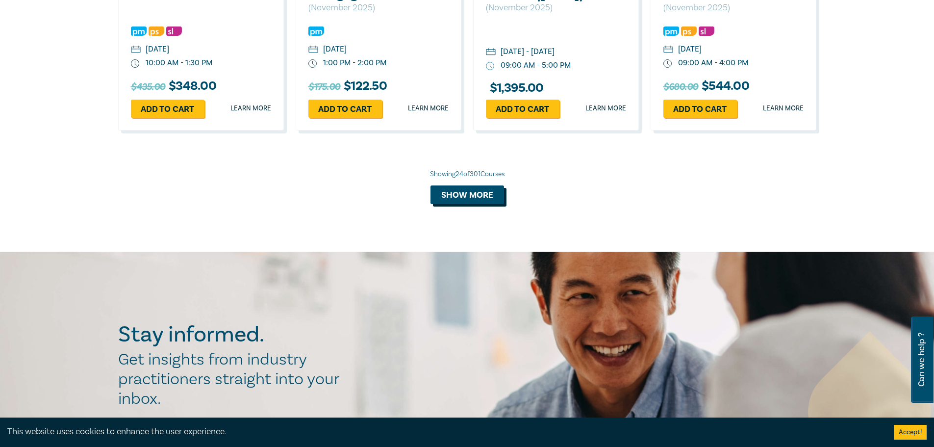
click at [475, 204] on button "Show more" at bounding box center [468, 194] width 74 height 19
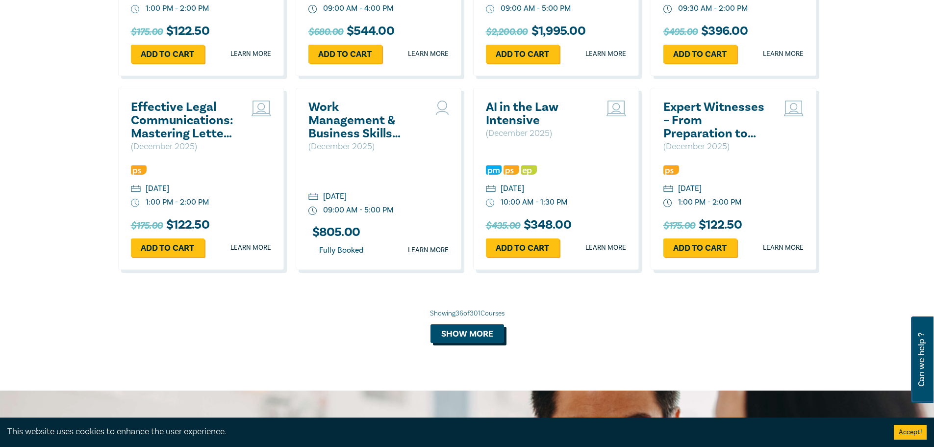
scroll to position [2157, 0]
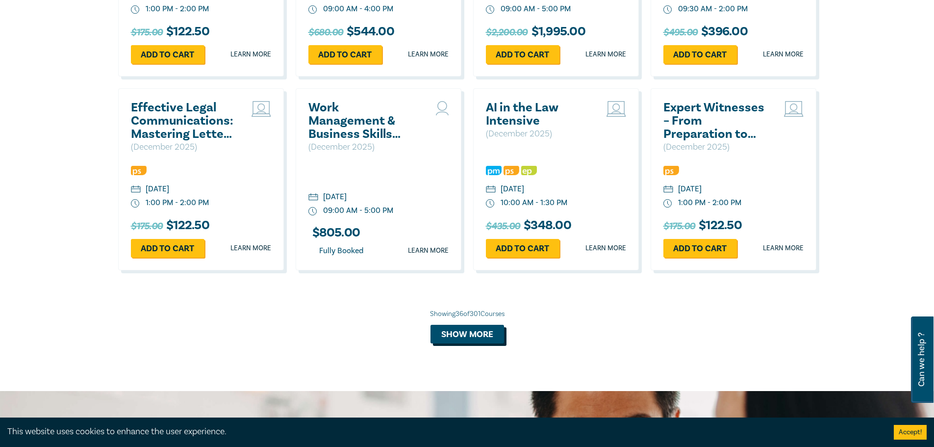
click at [468, 343] on button "Show more" at bounding box center [468, 334] width 74 height 19
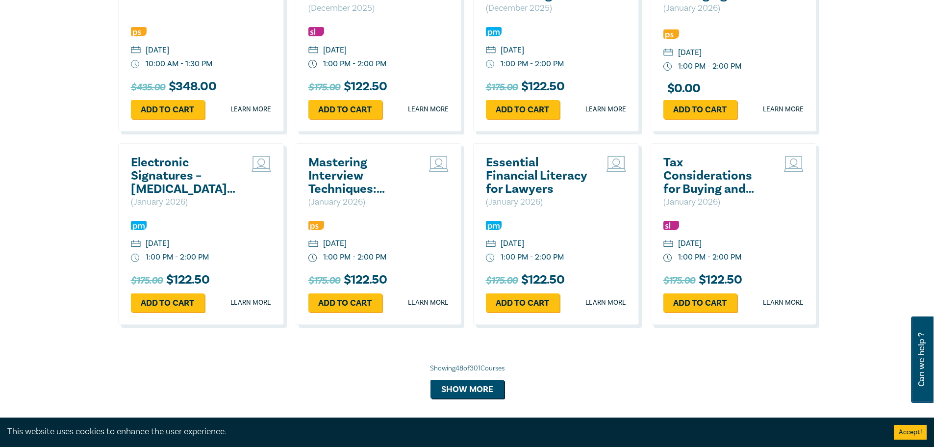
scroll to position [2696, 0]
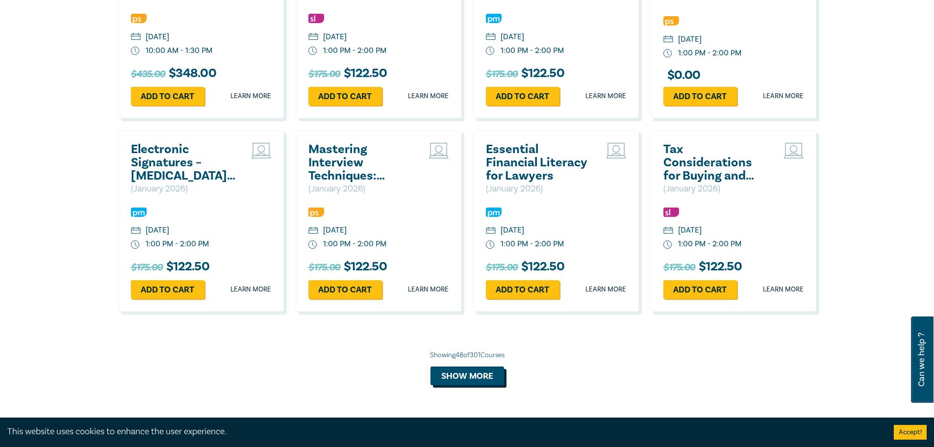
click at [474, 385] on button "Show more" at bounding box center [468, 375] width 74 height 19
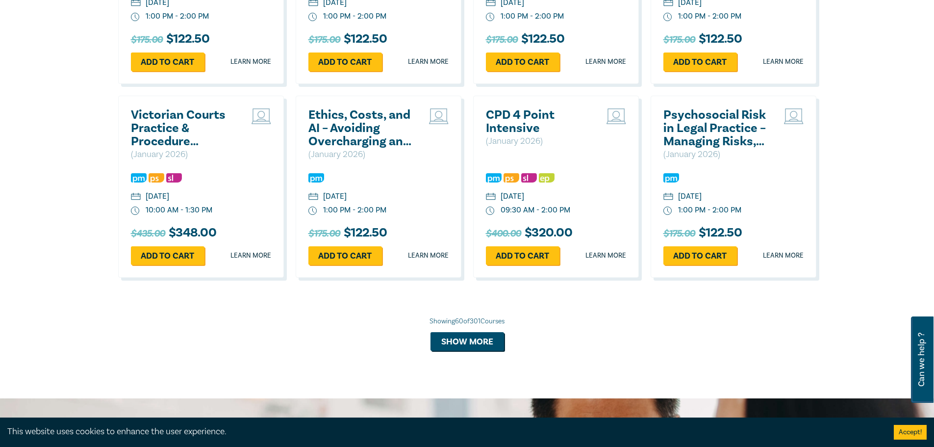
scroll to position [3334, 0]
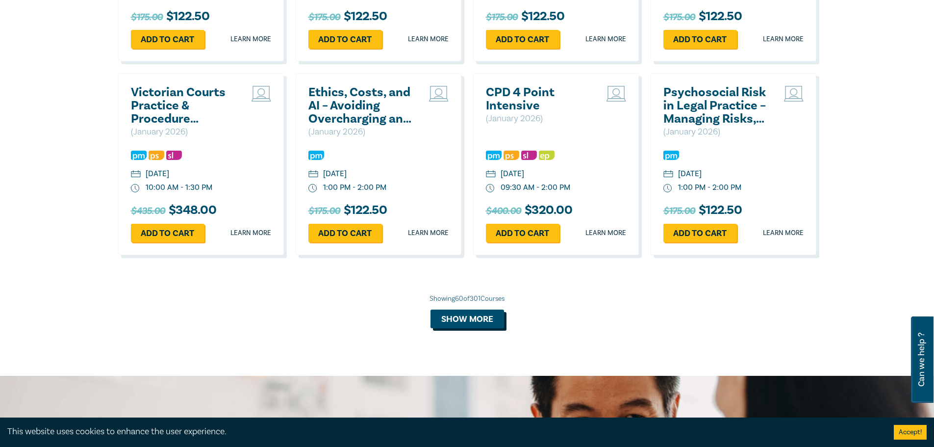
click at [491, 328] on button "Show more" at bounding box center [468, 319] width 74 height 19
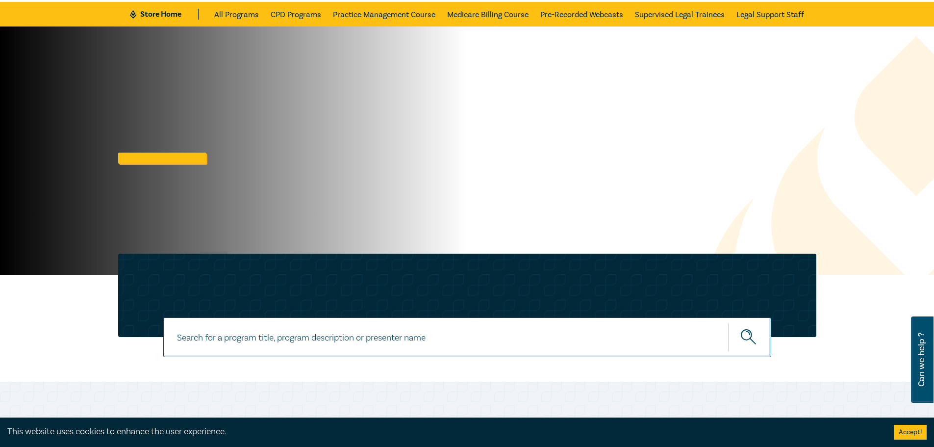
scroll to position [98, 0]
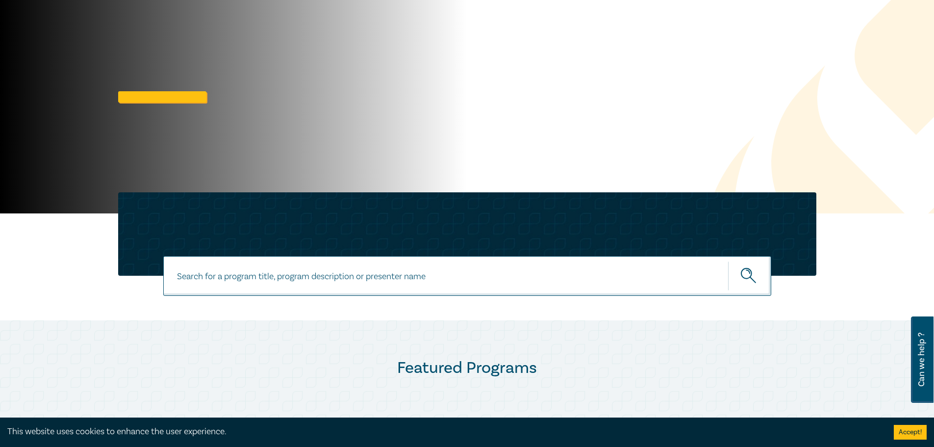
click at [352, 271] on input at bounding box center [467, 276] width 608 height 40
type input "south australia"
click at [728, 261] on button "submit" at bounding box center [749, 276] width 43 height 30
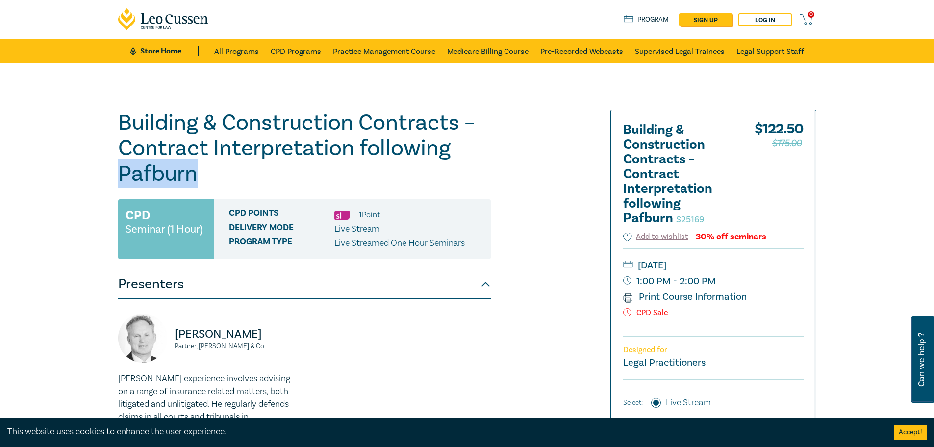
drag, startPoint x: 117, startPoint y: 171, endPoint x: 209, endPoint y: 181, distance: 92.2
click at [209, 181] on div "Building & Construction Contracts – Contract Interpretation following Pafburn S…" at bounding box center [348, 355] width 473 height 491
copy h1 "Pafburn"
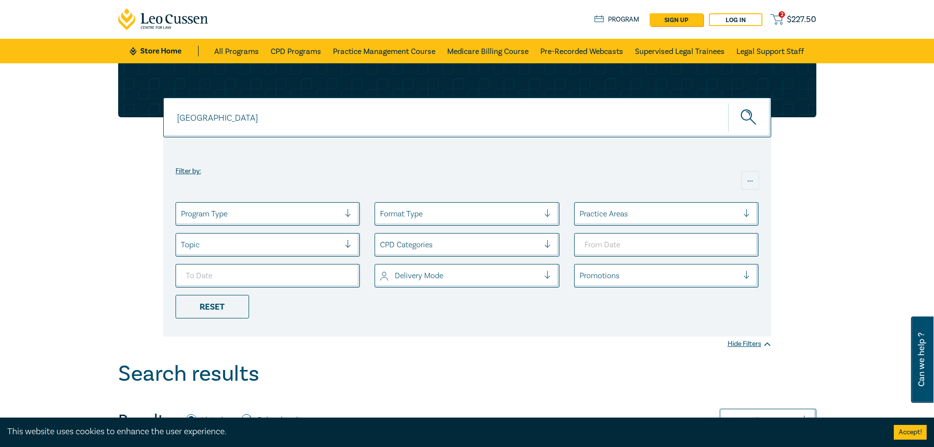
drag, startPoint x: 260, startPoint y: 119, endPoint x: 133, endPoint y: 100, distance: 128.5
click at [134, 100] on div "south australia south australia south australia Filter by: ... Program Type For…" at bounding box center [467, 199] width 710 height 273
type input "SA"
click at [728, 103] on button "submit" at bounding box center [749, 118] width 43 height 30
click at [289, 53] on link "CPD Programs" at bounding box center [296, 51] width 51 height 25
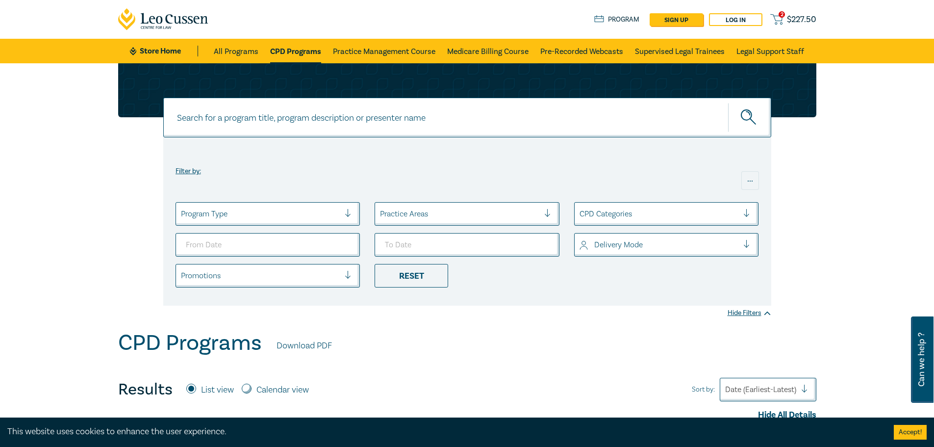
click at [317, 212] on div at bounding box center [260, 213] width 159 height 13
click at [316, 214] on div at bounding box center [260, 213] width 159 height 13
click at [628, 217] on div at bounding box center [659, 213] width 159 height 13
click at [627, 217] on div at bounding box center [659, 213] width 159 height 13
click at [279, 281] on div at bounding box center [260, 275] width 159 height 13
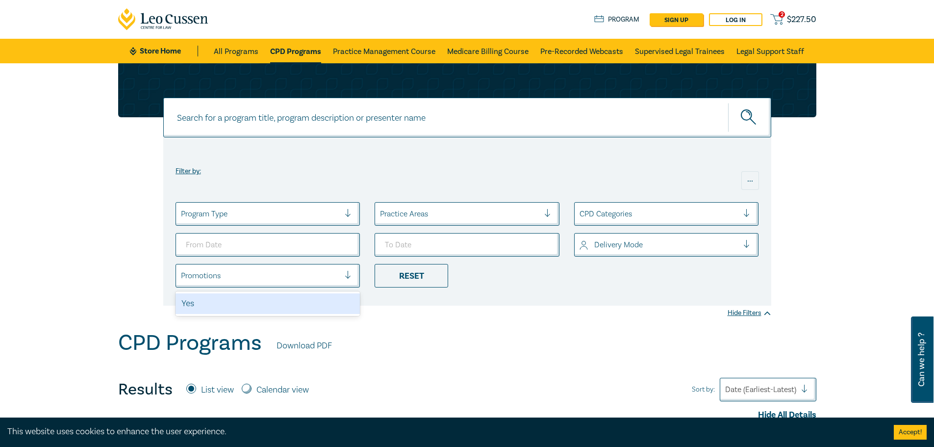
drag, startPoint x: 68, startPoint y: 230, endPoint x: 78, endPoint y: 235, distance: 11.4
click at [69, 230] on div "Filter by: ... Program Type Practice Areas CPD Categories Delivery Mode option …" at bounding box center [467, 196] width 934 height 267
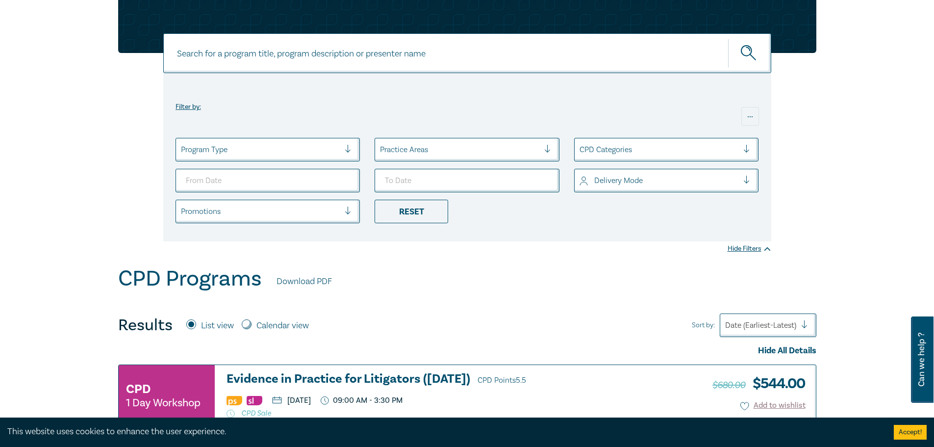
scroll to position [196, 0]
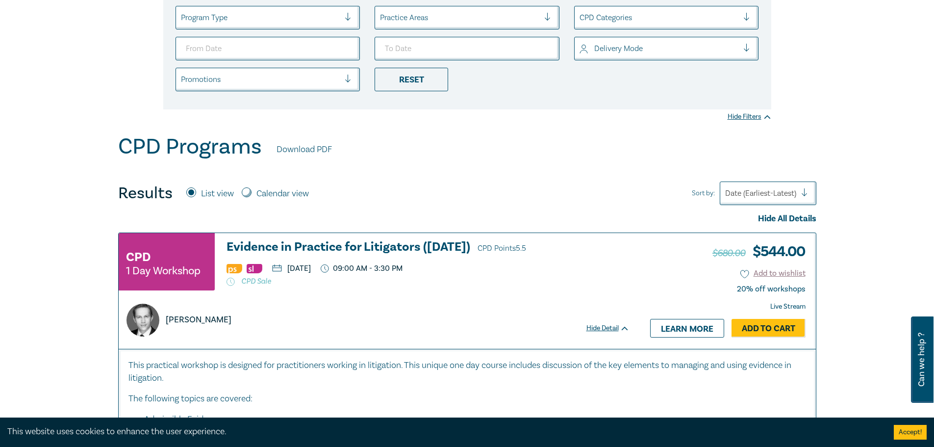
click at [746, 193] on div at bounding box center [760, 193] width 71 height 13
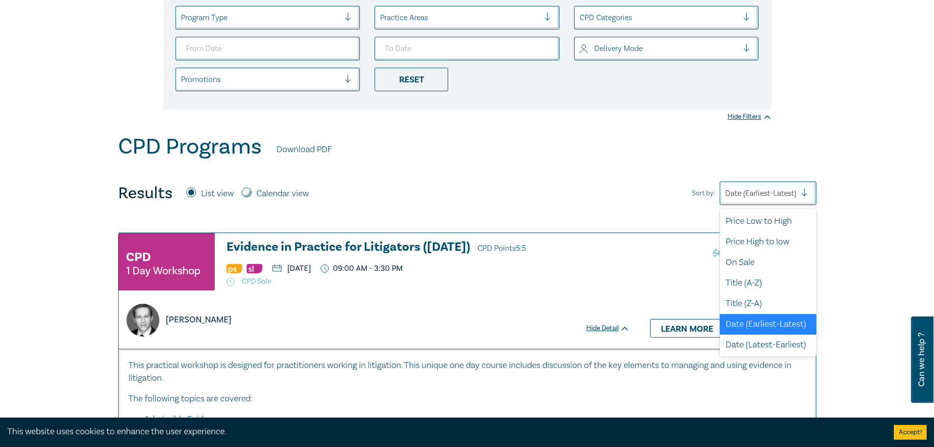
scroll to position [2, 0]
click at [752, 236] on div "Price High to low" at bounding box center [768, 241] width 97 height 21
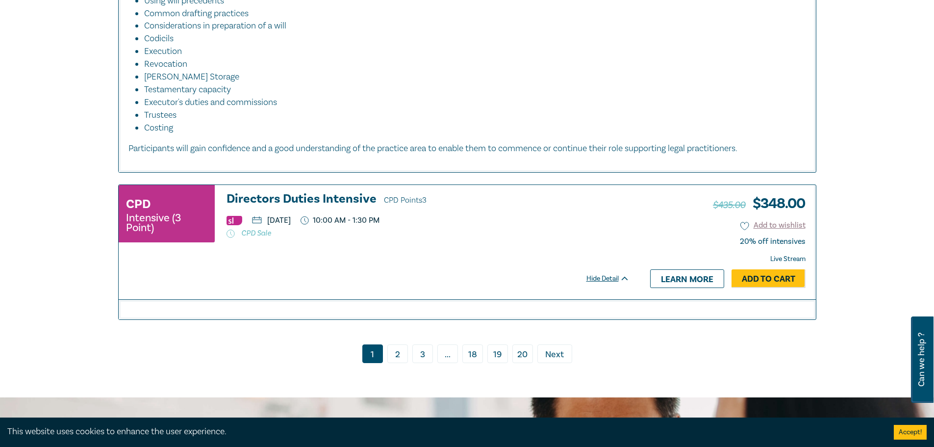
scroll to position [4856, 0]
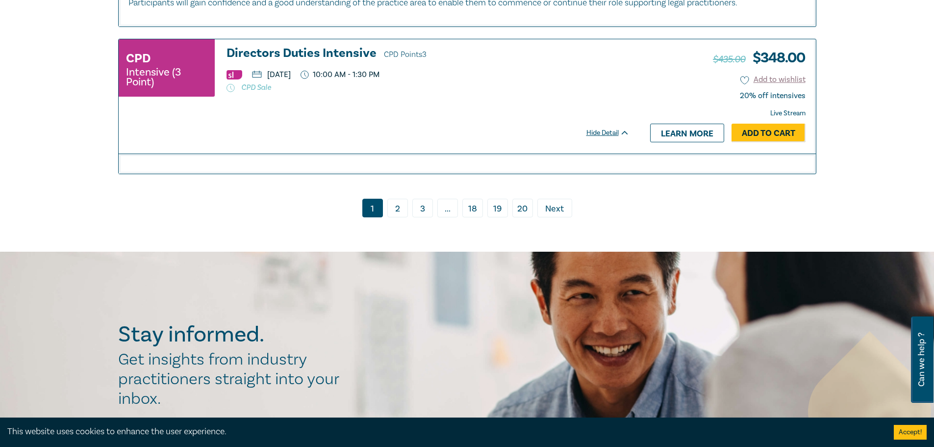
click at [394, 217] on link "2" at bounding box center [398, 208] width 21 height 19
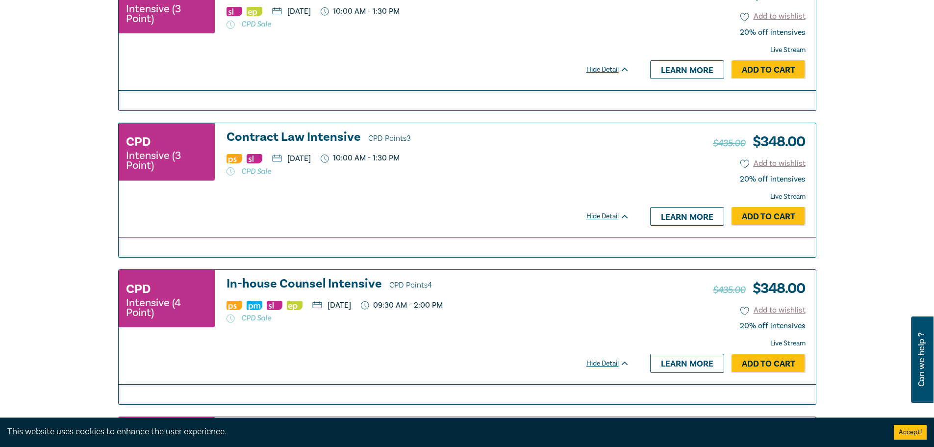
scroll to position [1969, 0]
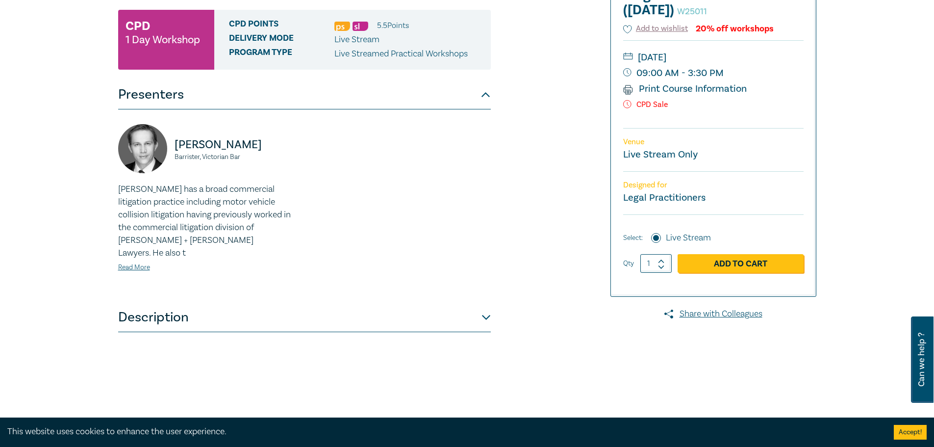
scroll to position [196, 0]
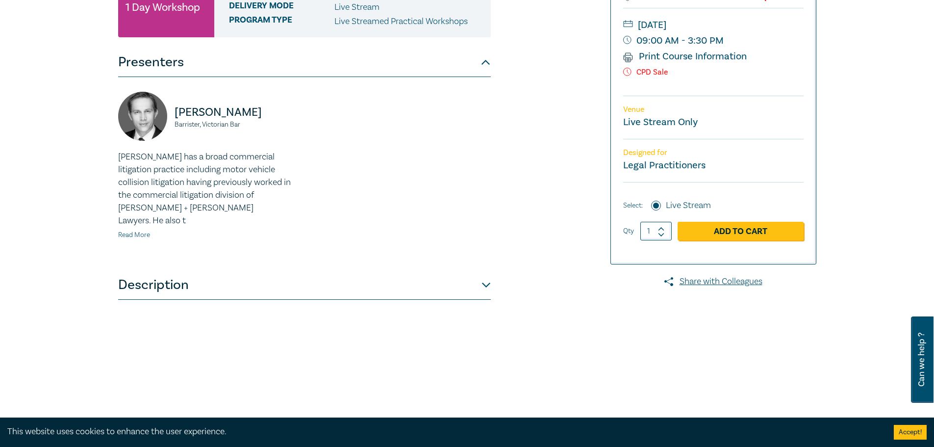
click at [134, 231] on link "Read More" at bounding box center [134, 235] width 32 height 9
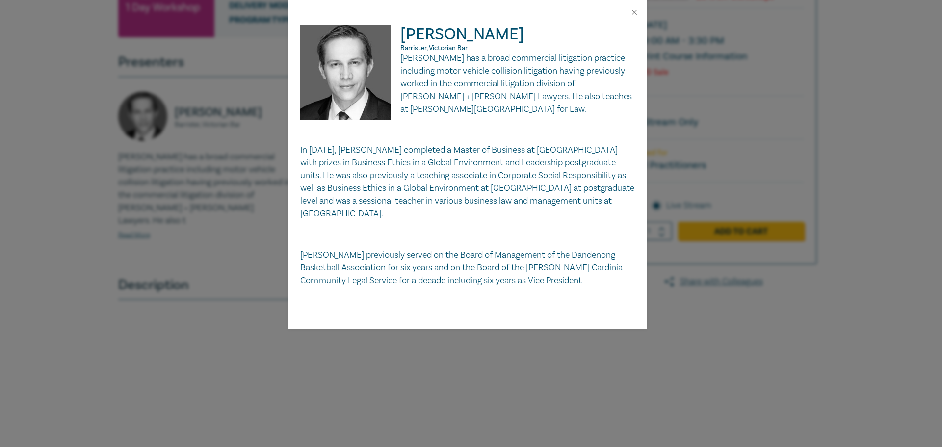
click at [25, 97] on div "[PERSON_NAME] Barrister, Victorian Bar [PERSON_NAME] has a broad commercial lit…" at bounding box center [471, 223] width 942 height 447
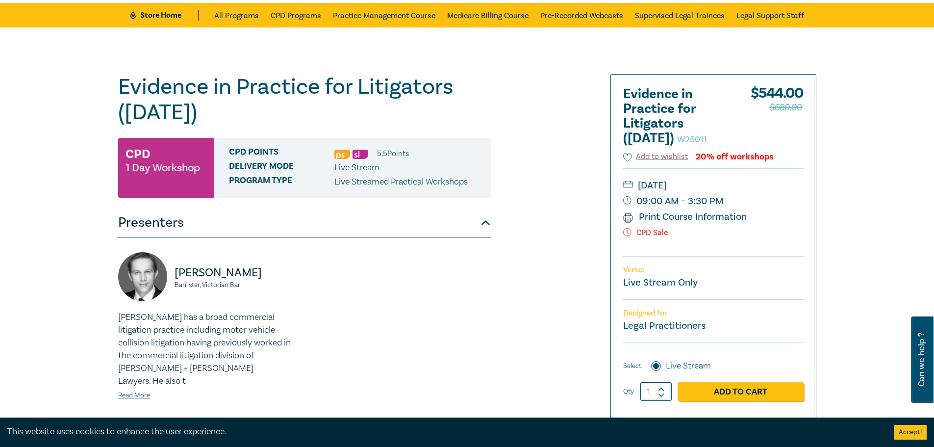
scroll to position [0, 0]
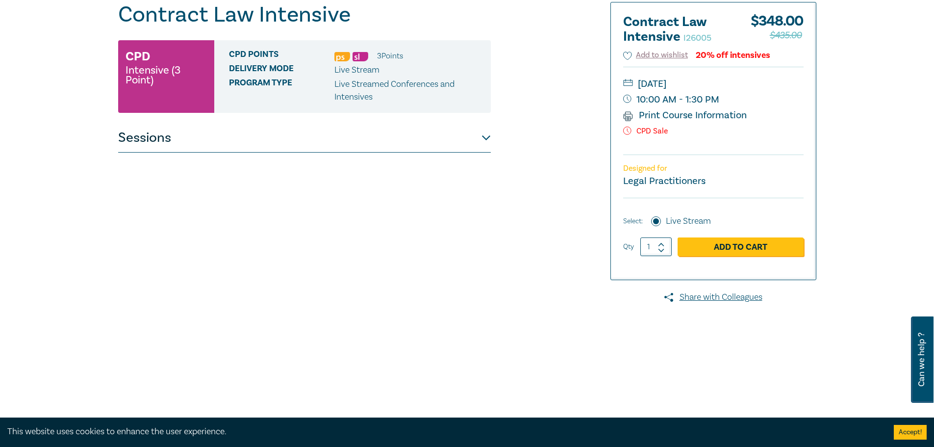
scroll to position [49, 0]
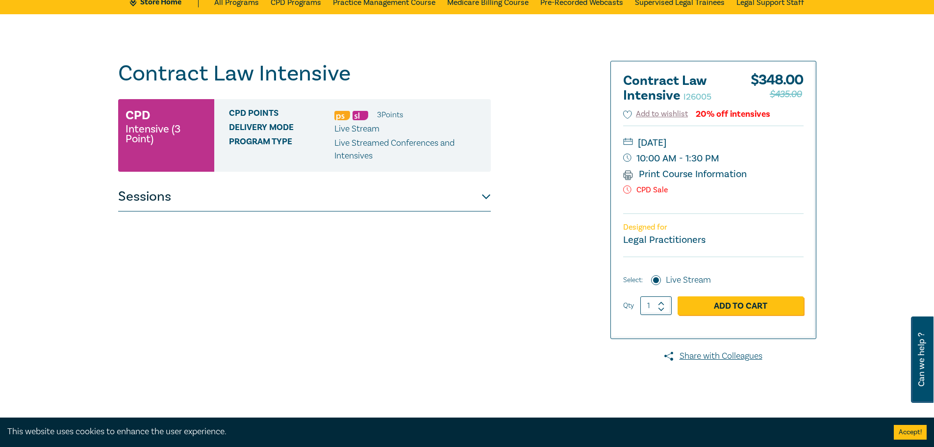
click at [484, 194] on button "Sessions" at bounding box center [304, 196] width 373 height 29
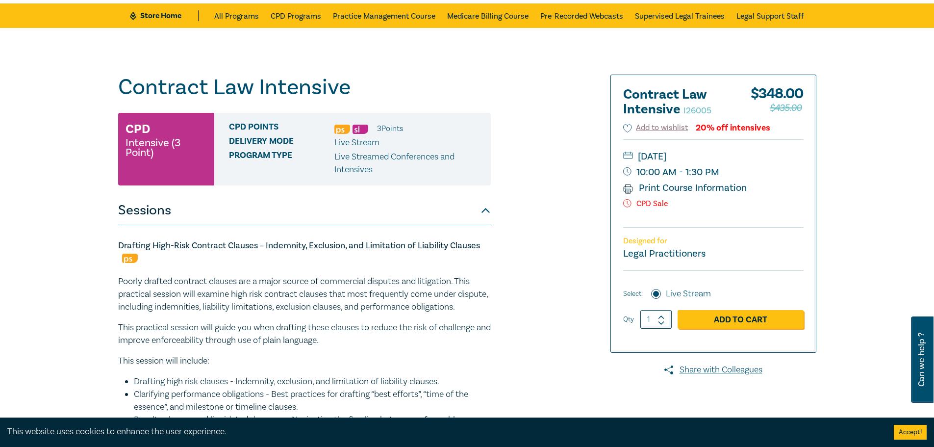
scroll to position [0, 0]
